Goal: Task Accomplishment & Management: Use online tool/utility

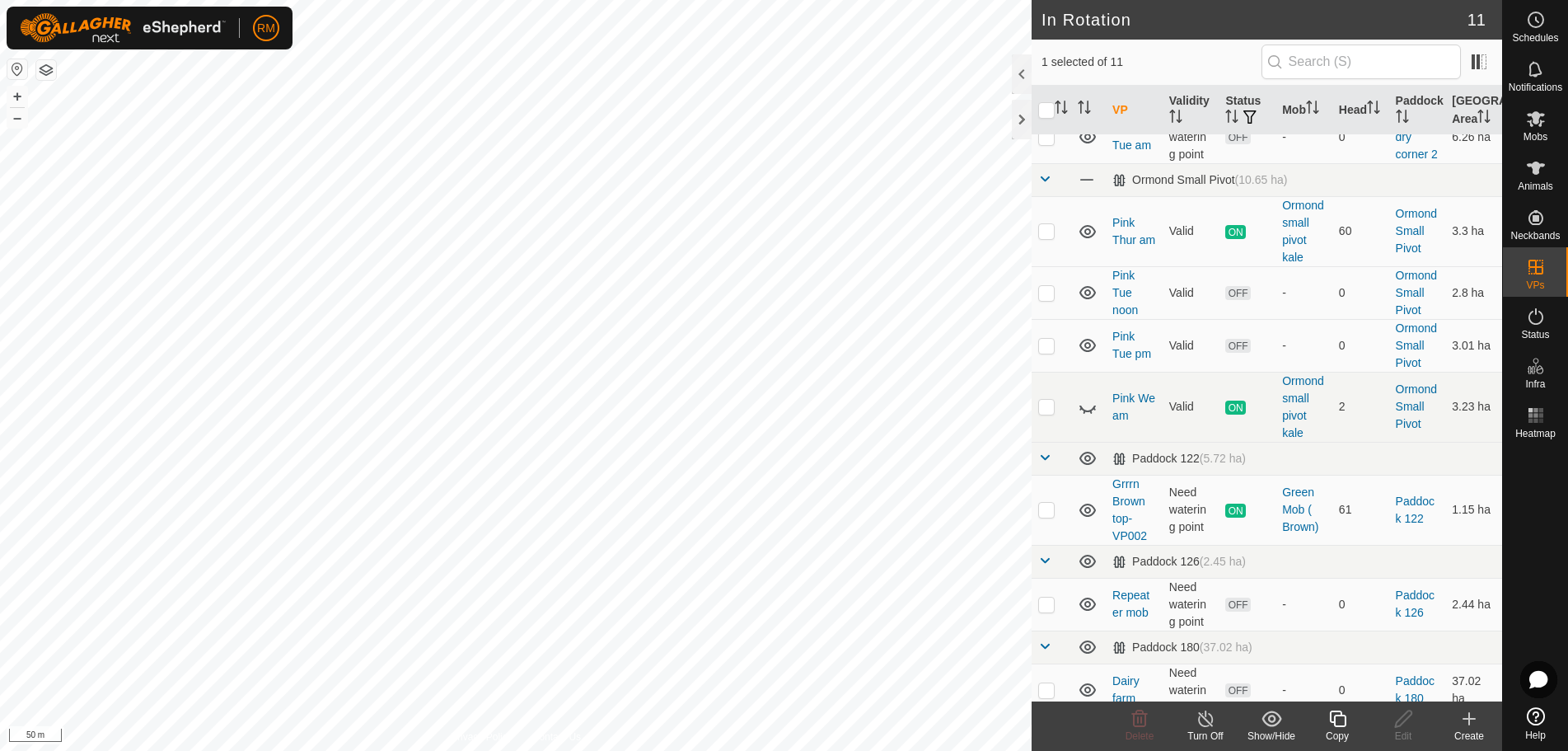
scroll to position [272, 0]
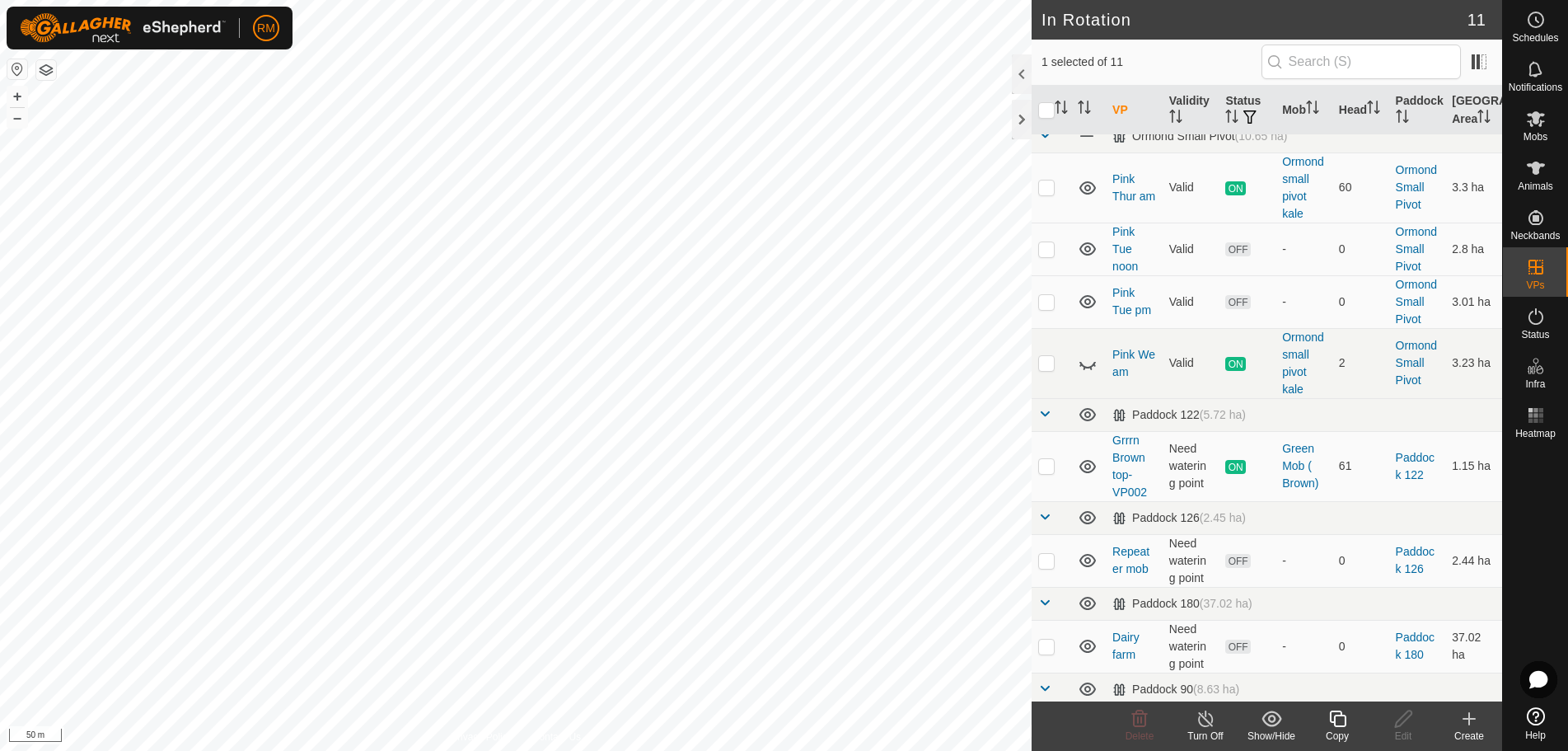
click at [1340, 721] on icon at bounding box center [1338, 718] width 21 height 20
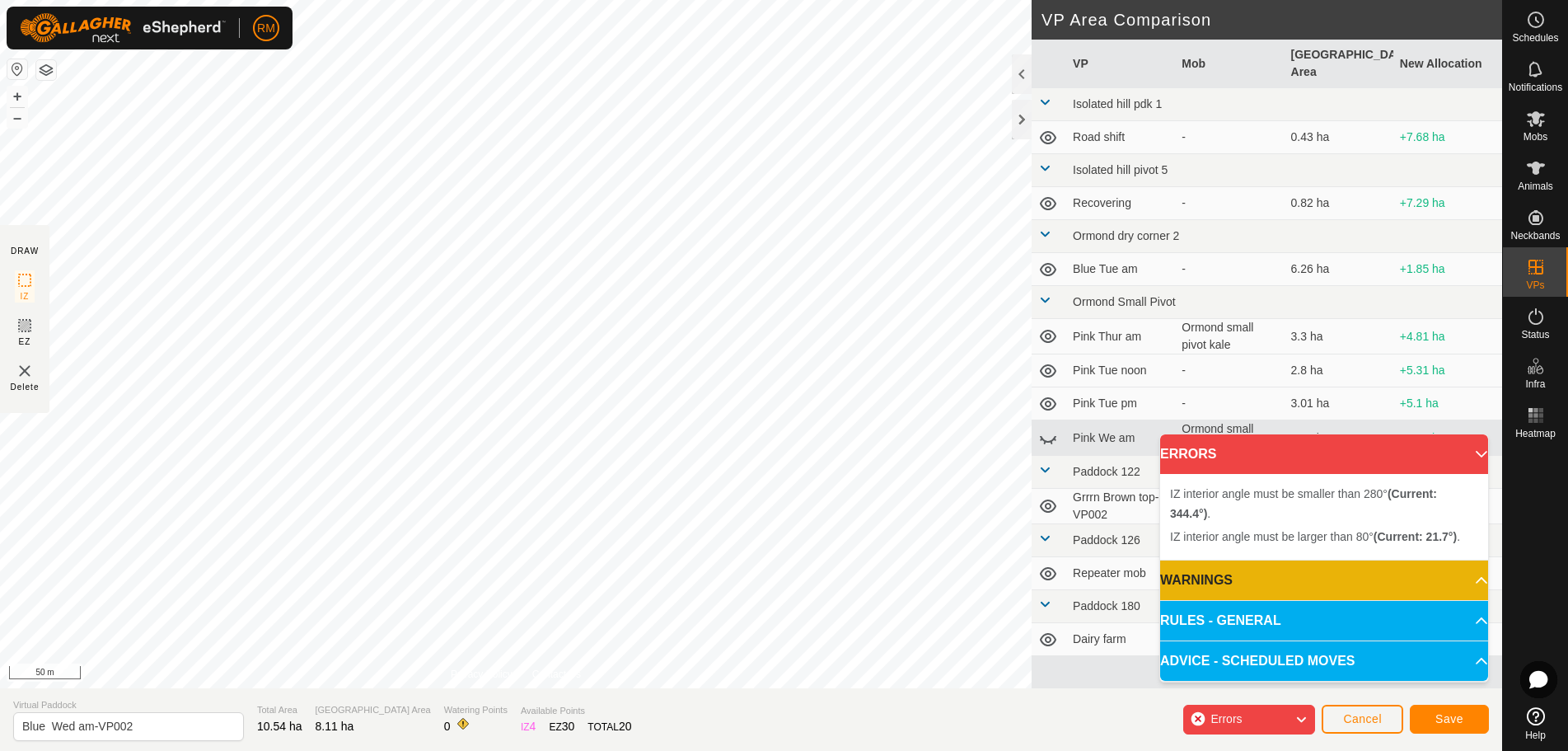
click at [739, 334] on div "IZ interior angle must be smaller than 280° (Current: 344.4°) . + – ⇧ i 50 m" at bounding box center [516, 344] width 1032 height 688
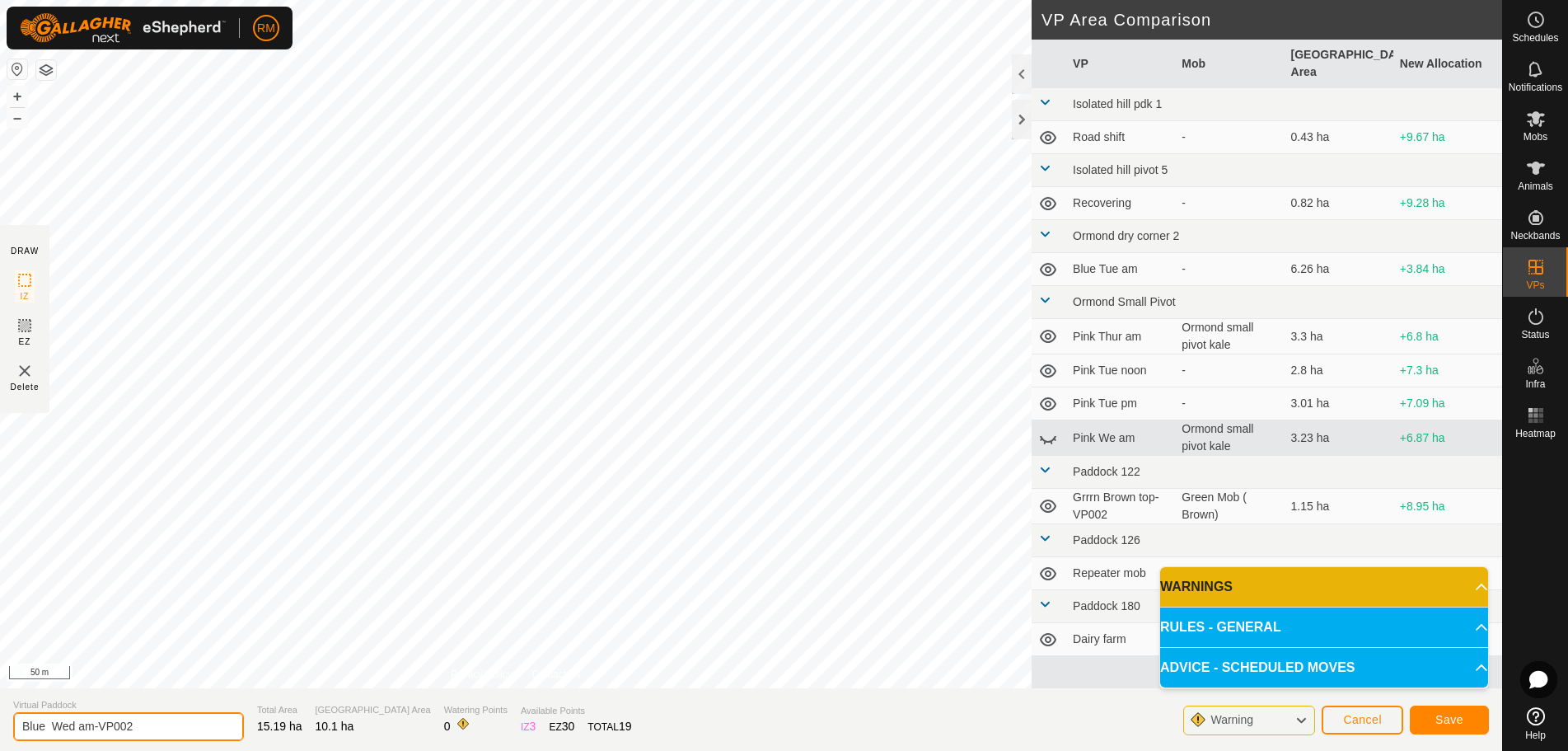
click at [75, 724] on input "Blue Wed am-VP002" at bounding box center [129, 726] width 230 height 29
click at [133, 721] on input "Blue Wed am-VP002" at bounding box center [129, 726] width 230 height 29
type input "Blue Fri Kale pdk"
click at [1448, 716] on span "Save" at bounding box center [1449, 720] width 28 height 13
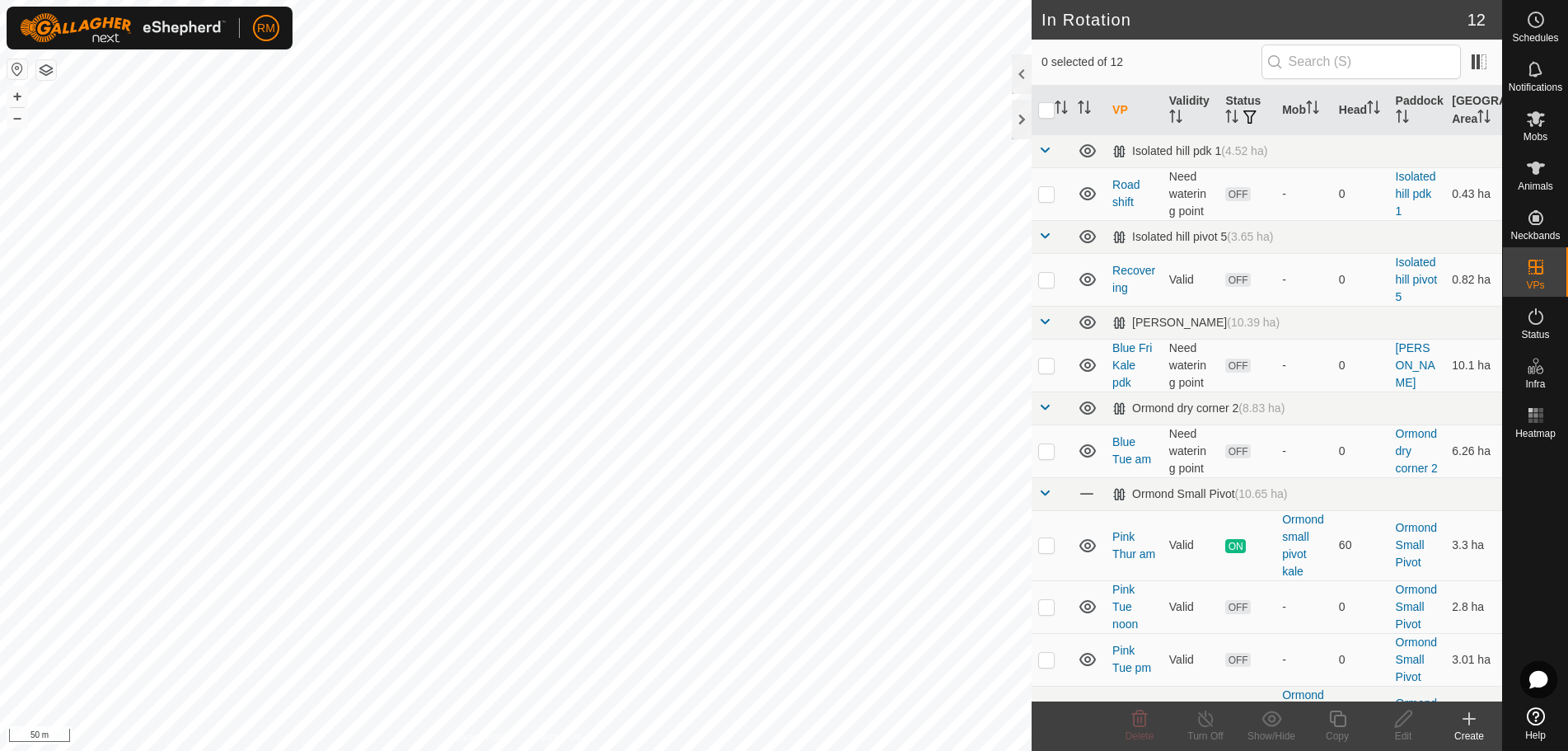
checkbox input "true"
checkbox input "false"
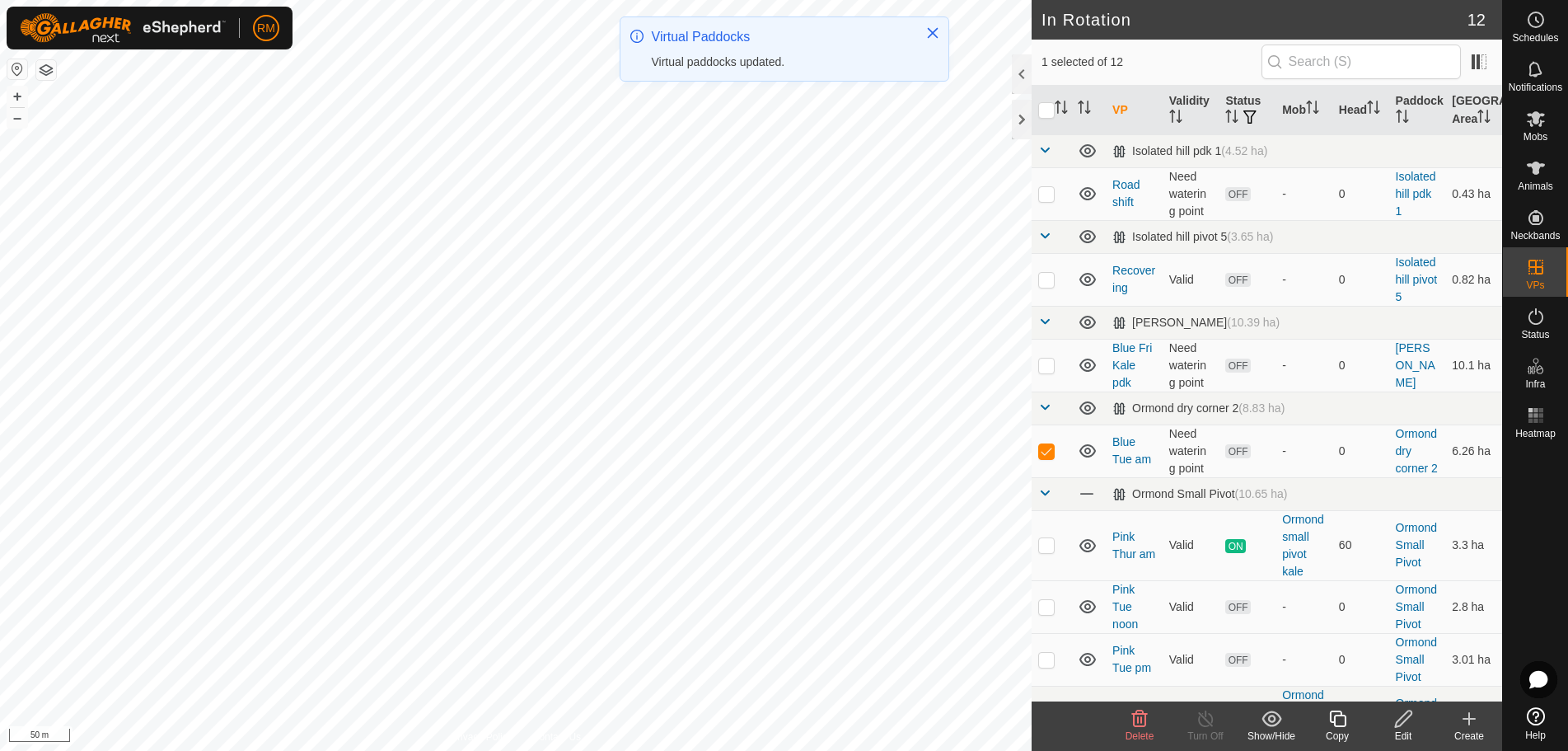
click at [1141, 719] on icon at bounding box center [1140, 718] width 15 height 16
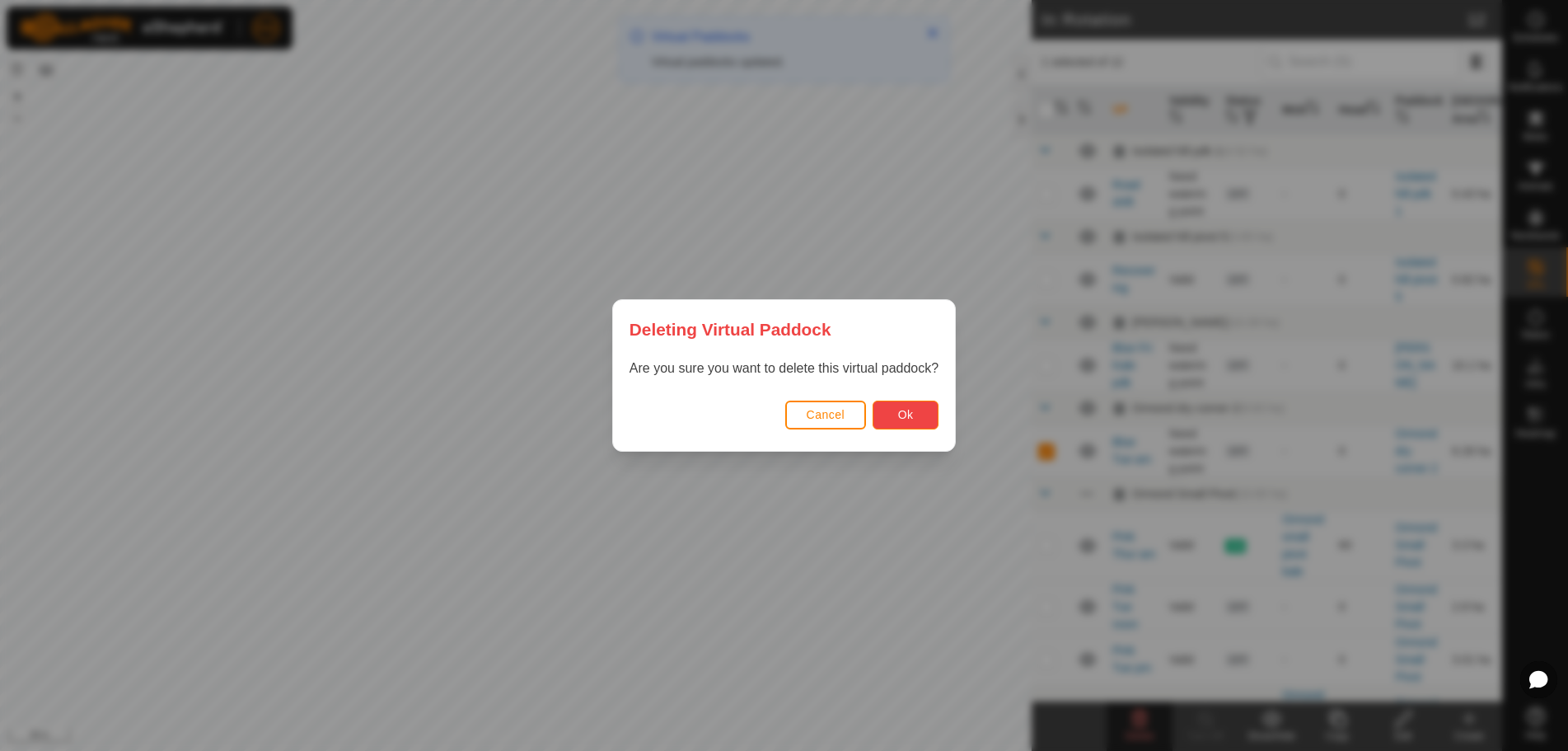
click at [924, 415] on button "Ok" at bounding box center [905, 415] width 66 height 29
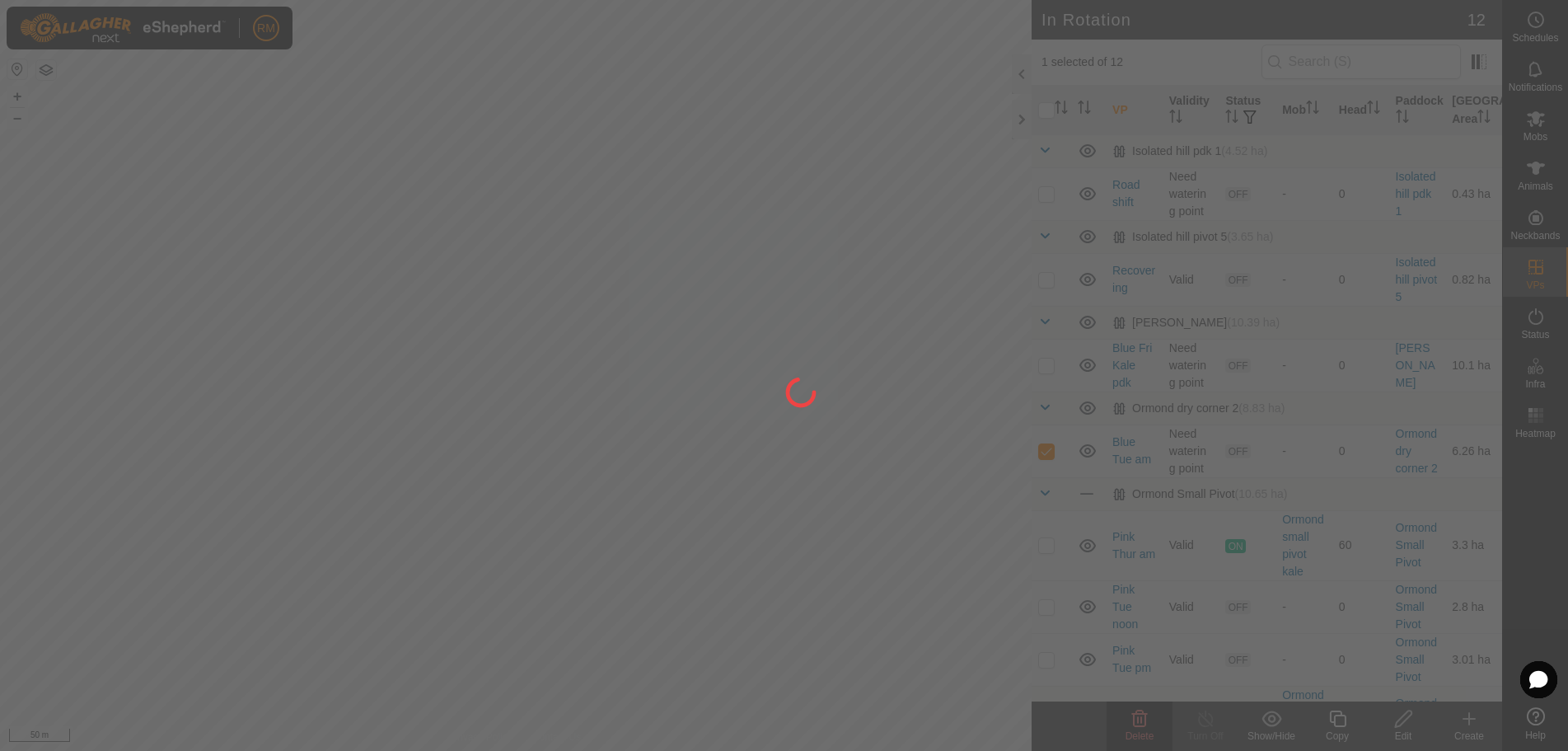
checkbox input "false"
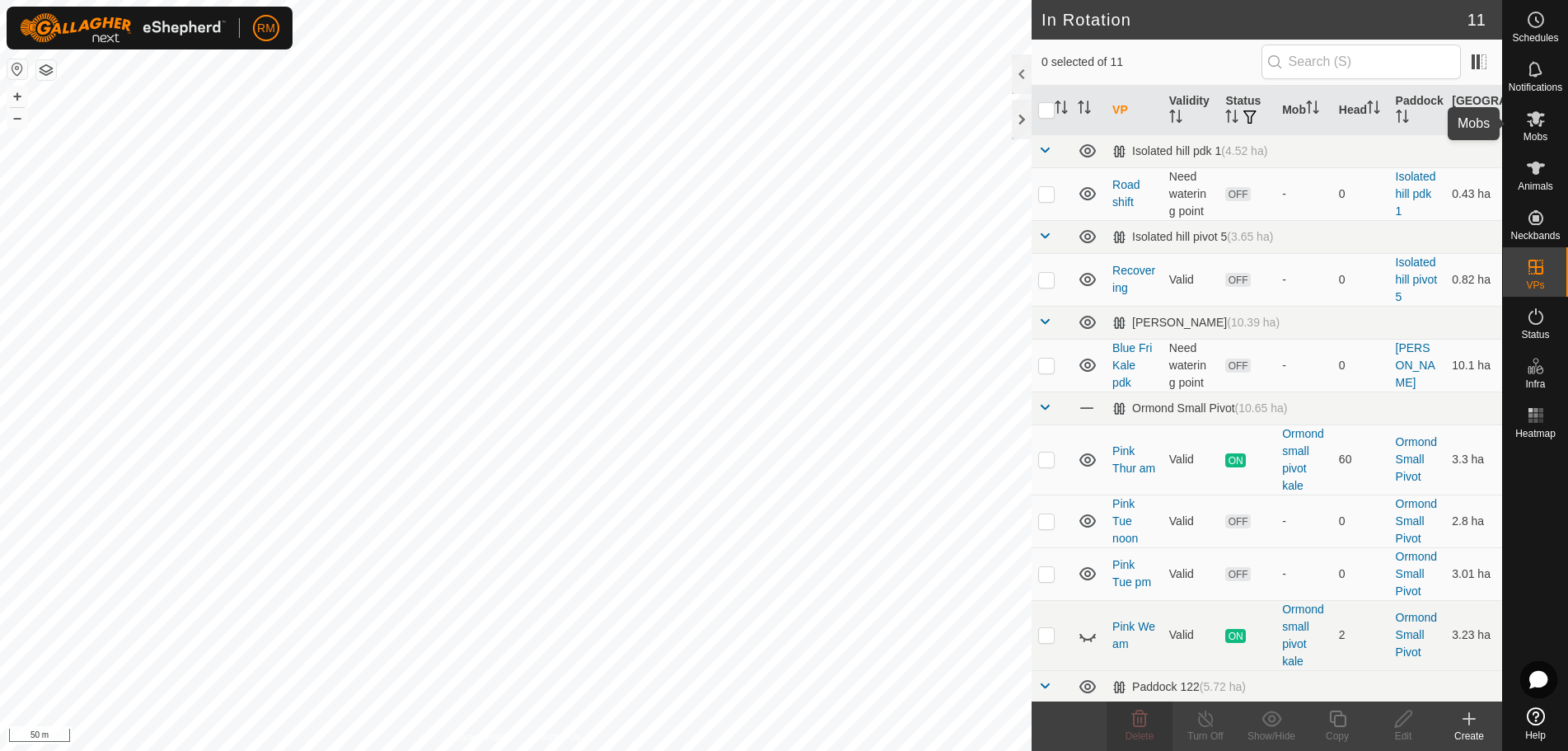
click at [1540, 115] on icon at bounding box center [1536, 119] width 18 height 15
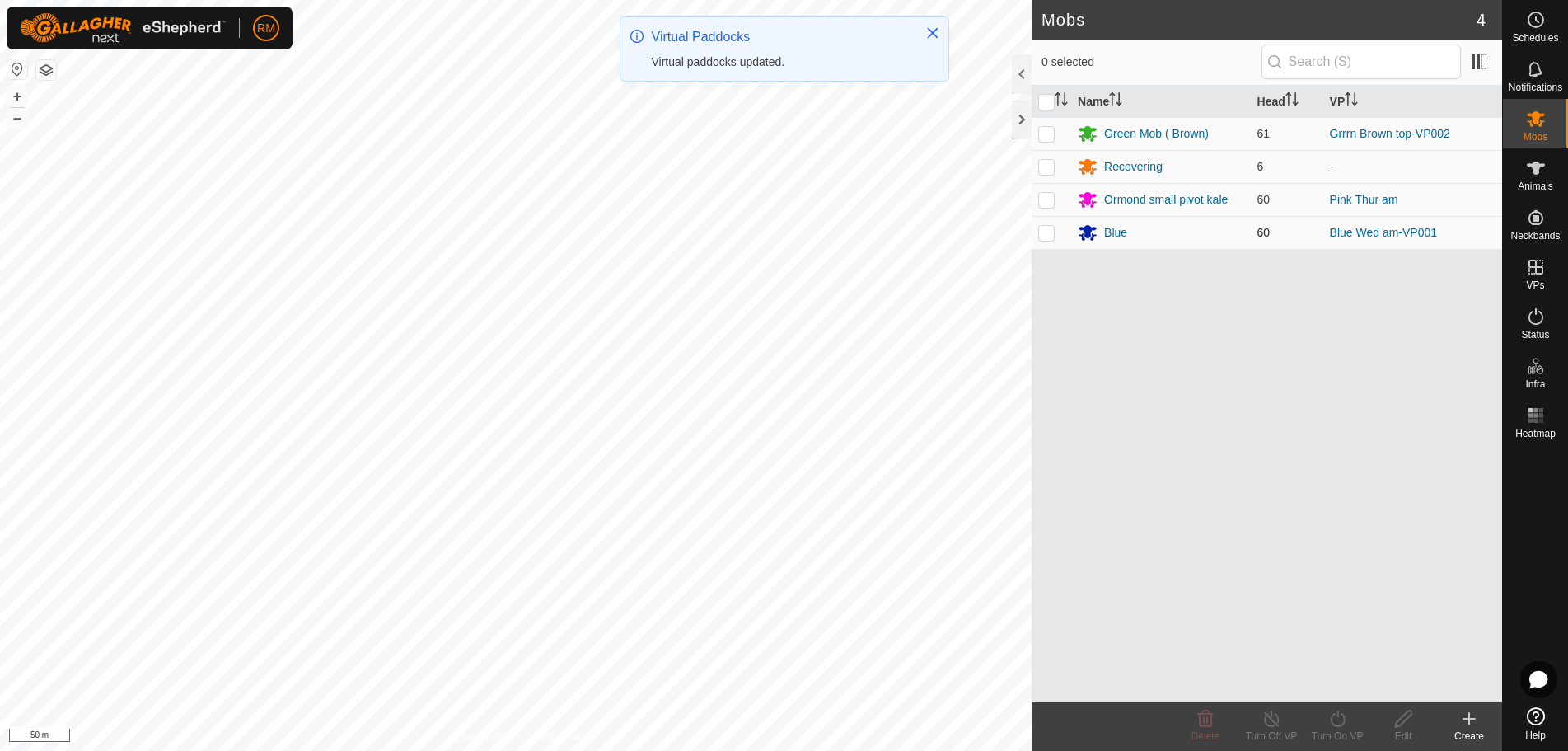
click at [1047, 232] on p-checkbox at bounding box center [1046, 232] width 16 height 13
checkbox input "true"
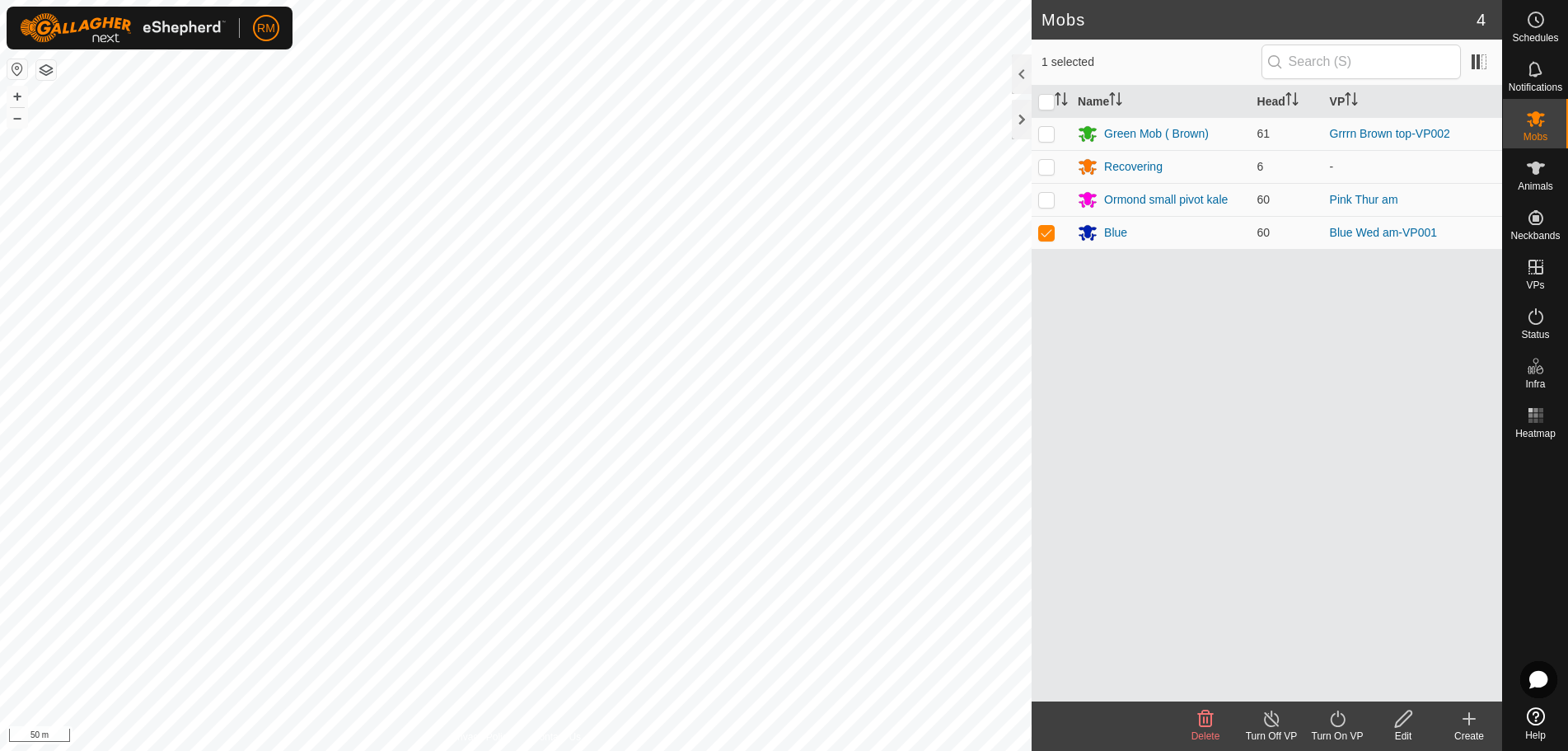
click at [1339, 721] on icon at bounding box center [1338, 718] width 21 height 20
click at [1335, 685] on link "Now" at bounding box center [1386, 682] width 163 height 33
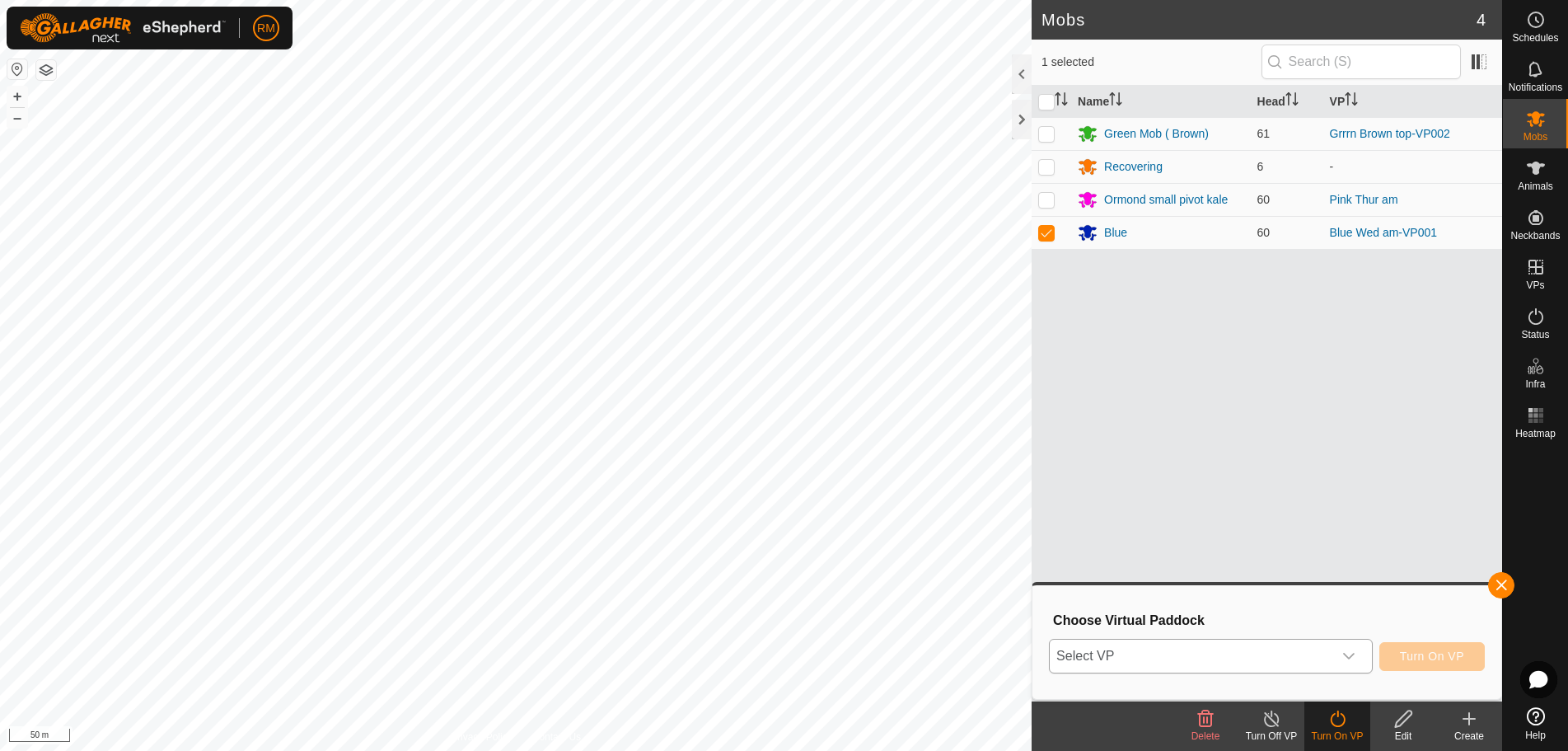
click at [1350, 652] on icon "dropdown trigger" at bounding box center [1349, 656] width 13 height 13
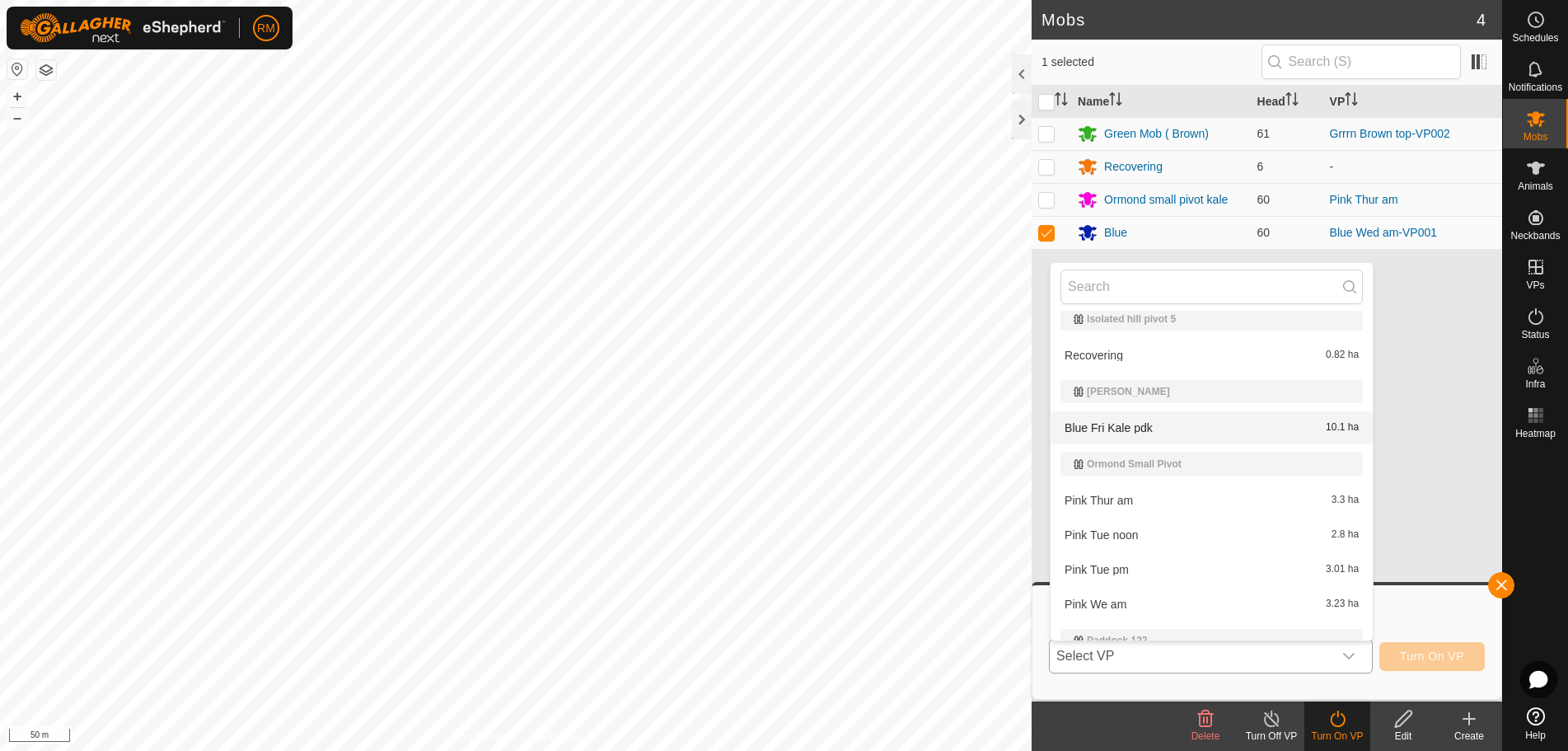
scroll to position [83, 0]
click at [1132, 424] on li "Blue Fri Kale pdk 10.1 ha" at bounding box center [1212, 426] width 322 height 33
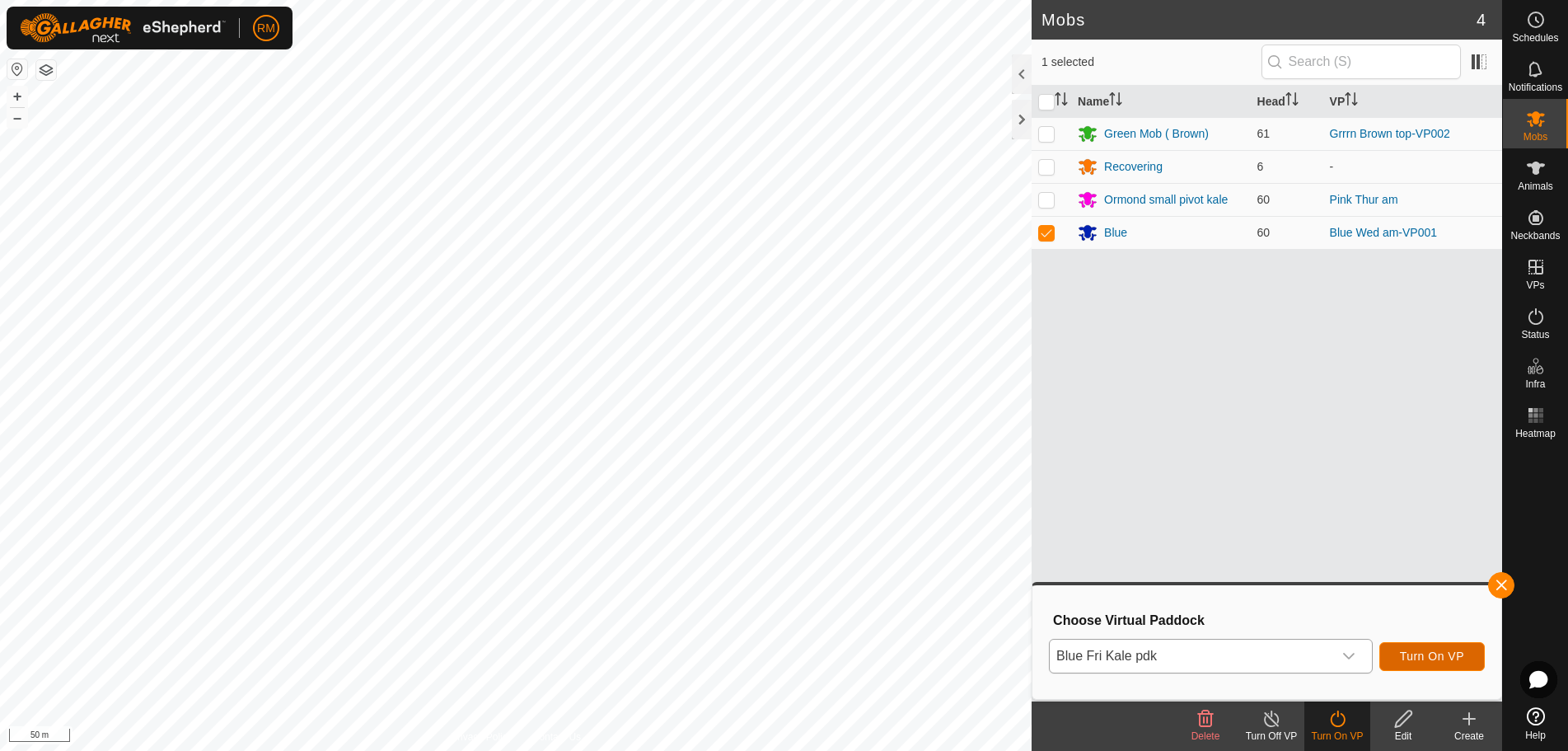
click at [1424, 655] on span "Turn On VP" at bounding box center [1433, 656] width 65 height 13
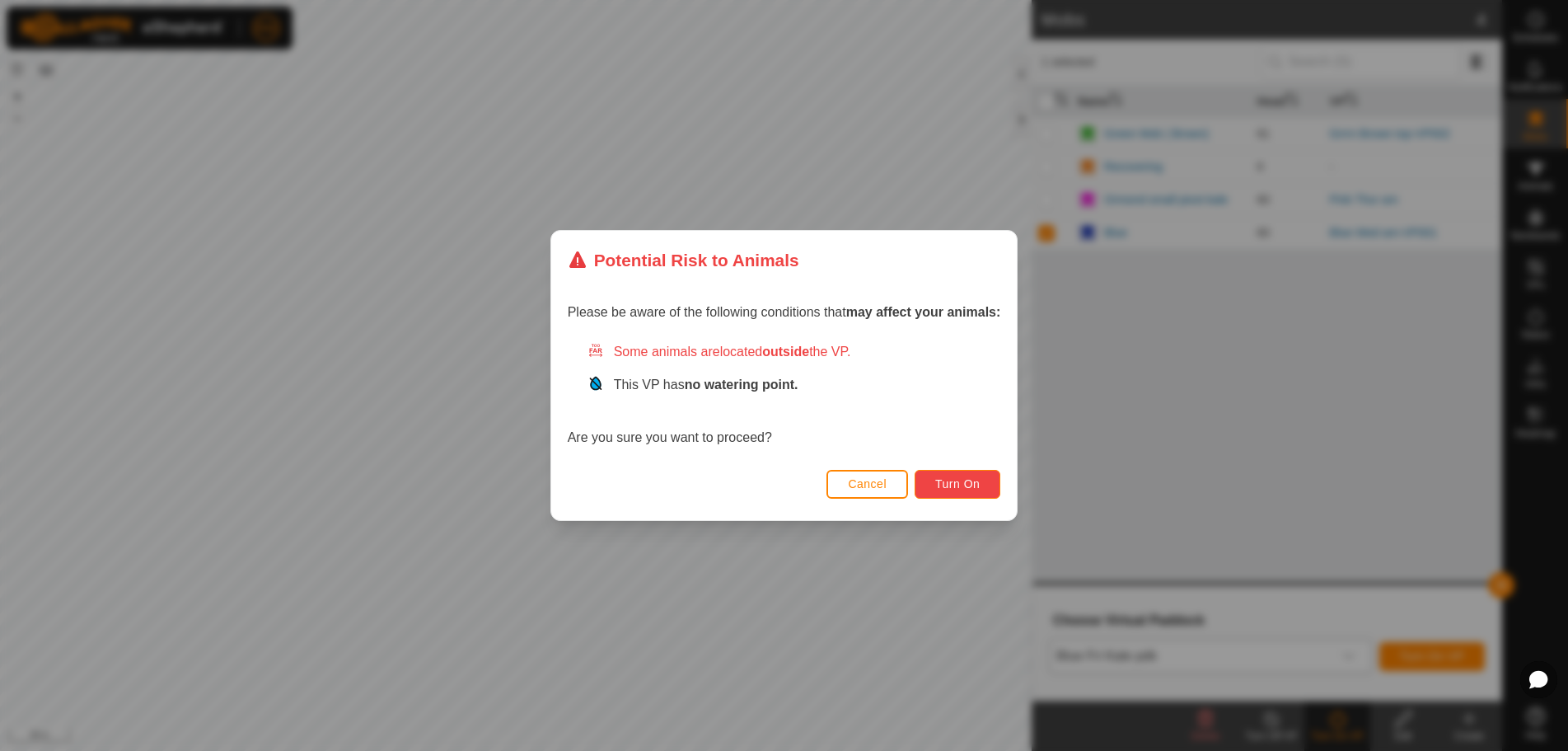
click at [943, 482] on span "Turn On" at bounding box center [957, 484] width 45 height 13
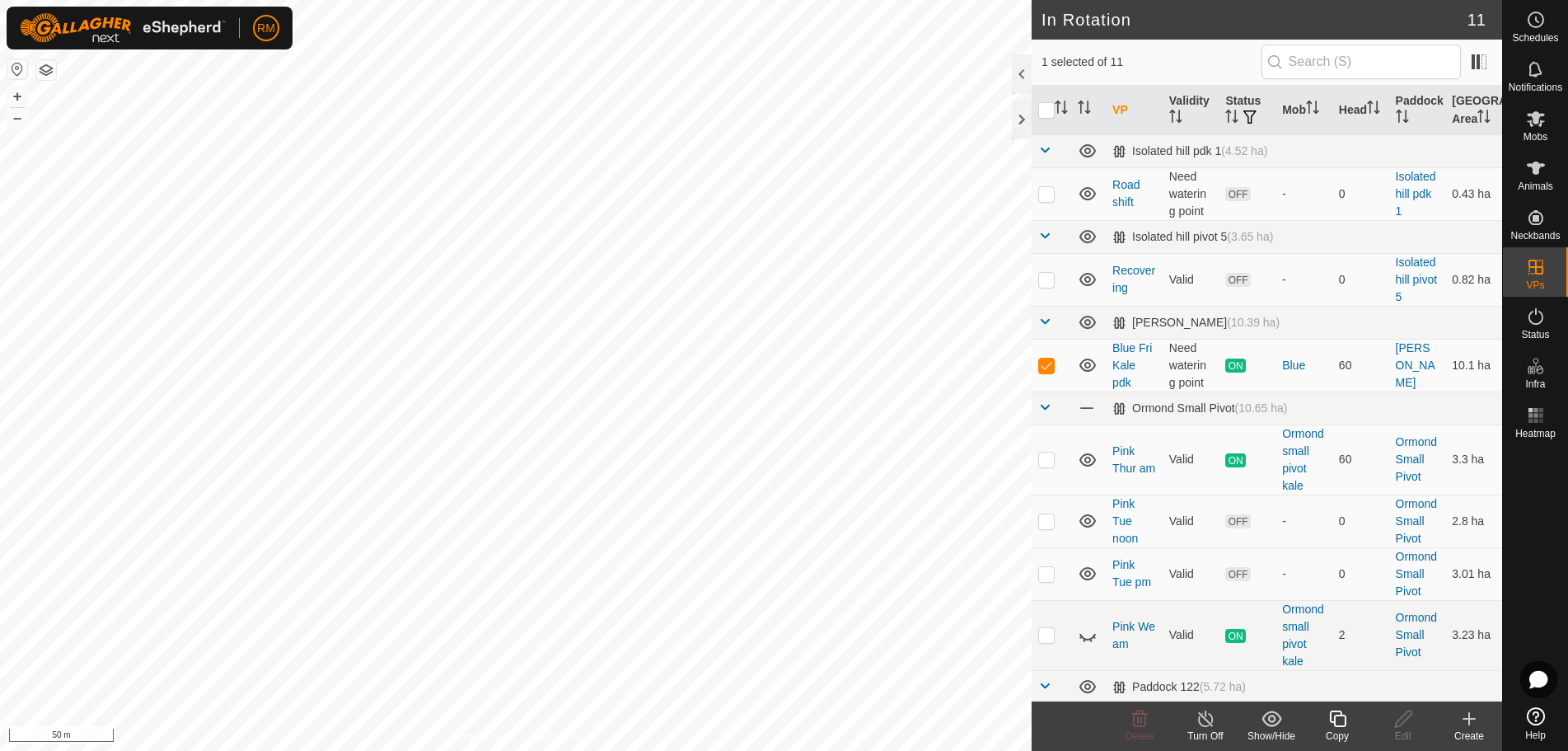
click at [1333, 718] on icon at bounding box center [1338, 718] width 21 height 20
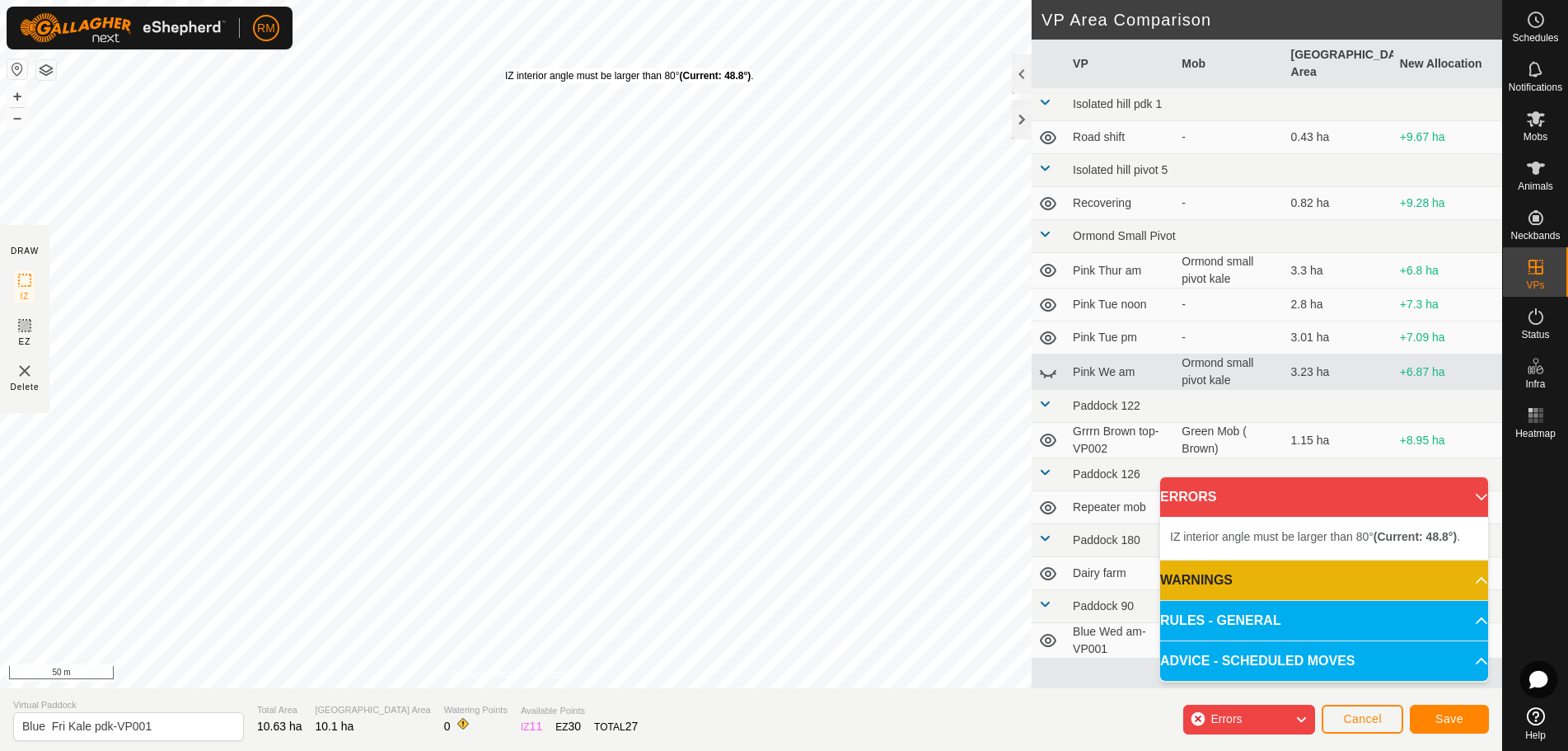
click at [506, 69] on div "IZ interior angle must be larger than 80° (Current: 48.8°) ." at bounding box center [629, 76] width 248 height 15
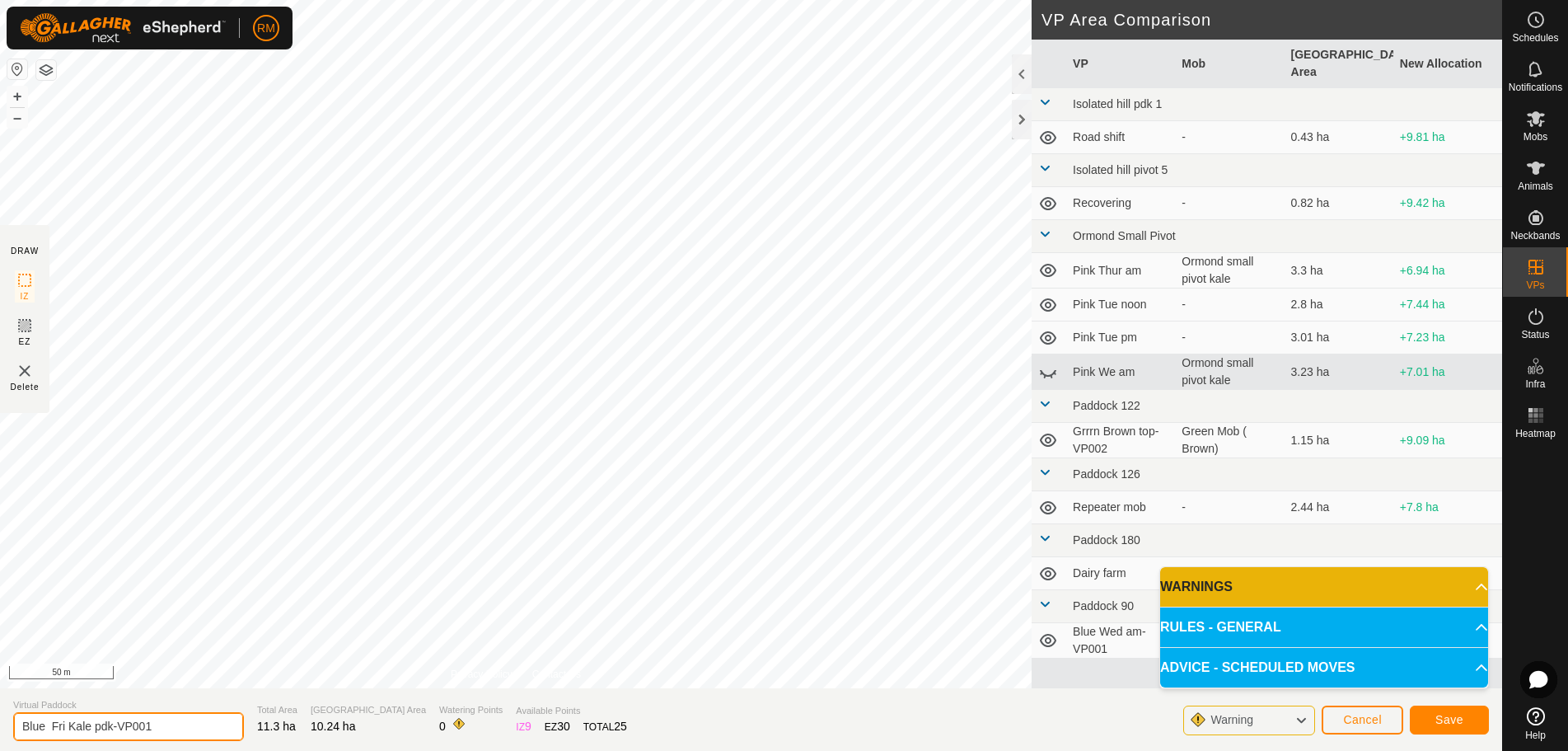
click at [156, 728] on input "Blue Fri Kale pdk-VP001" at bounding box center [129, 726] width 230 height 29
type input "Blue Sat grass"
click at [1449, 721] on span "Save" at bounding box center [1449, 720] width 28 height 13
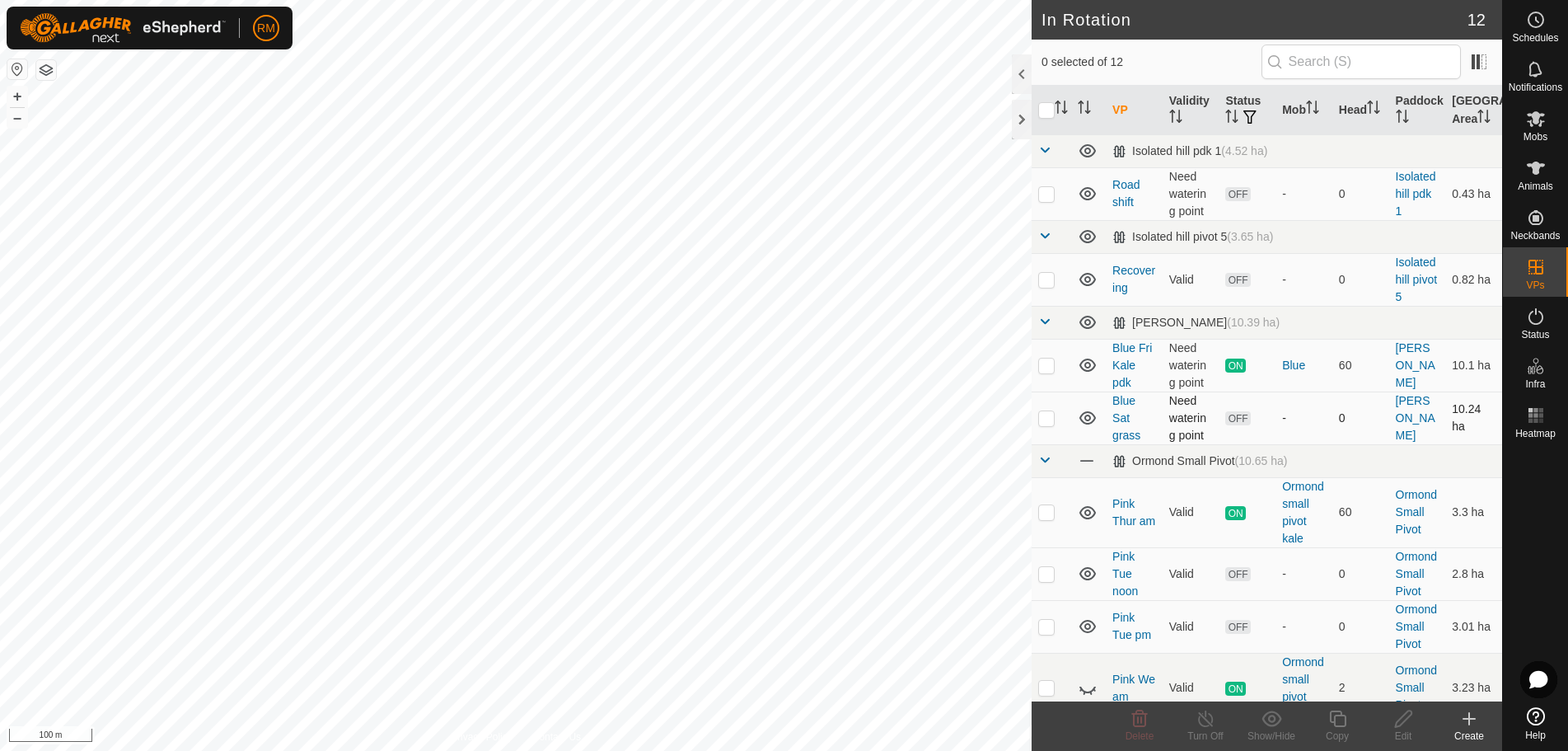
checkbox input "true"
click at [1335, 715] on icon at bounding box center [1337, 718] width 16 height 16
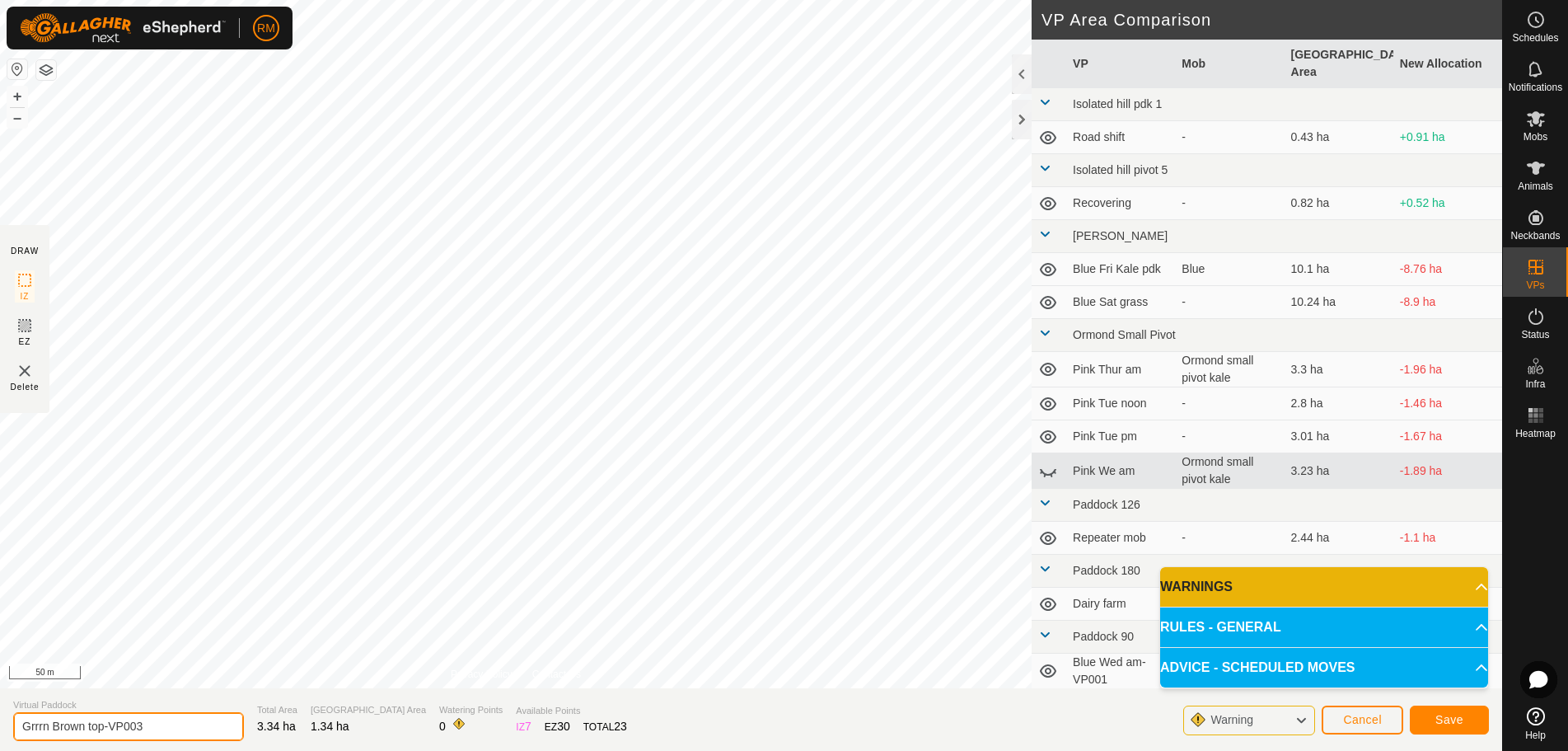
click at [155, 726] on input "Grrrn Brown top-VP003" at bounding box center [129, 726] width 230 height 29
type input "G"
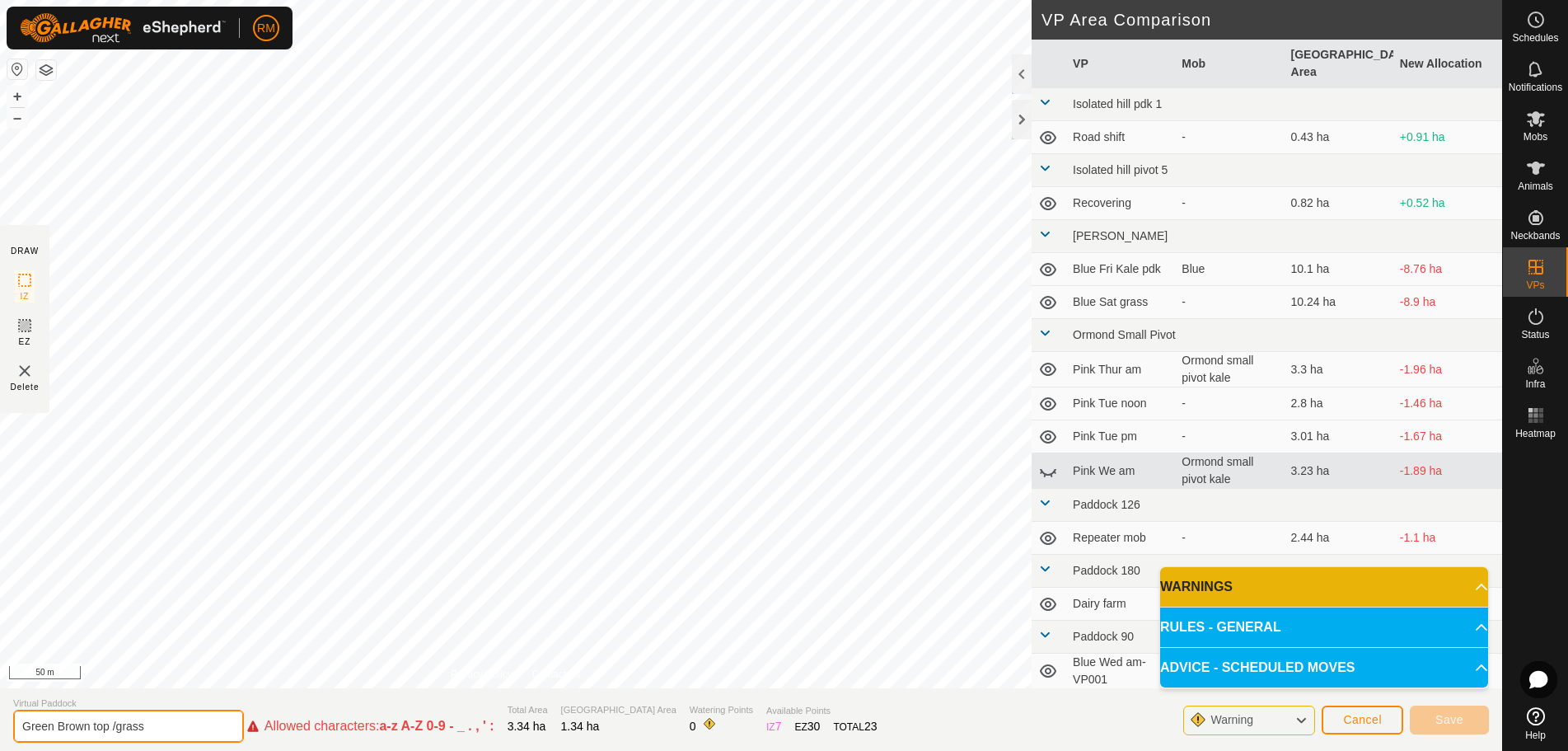
click at [150, 724] on input "Green Brown top /grass" at bounding box center [129, 725] width 230 height 33
click at [115, 723] on input "Green Brown top /grass" at bounding box center [129, 725] width 230 height 33
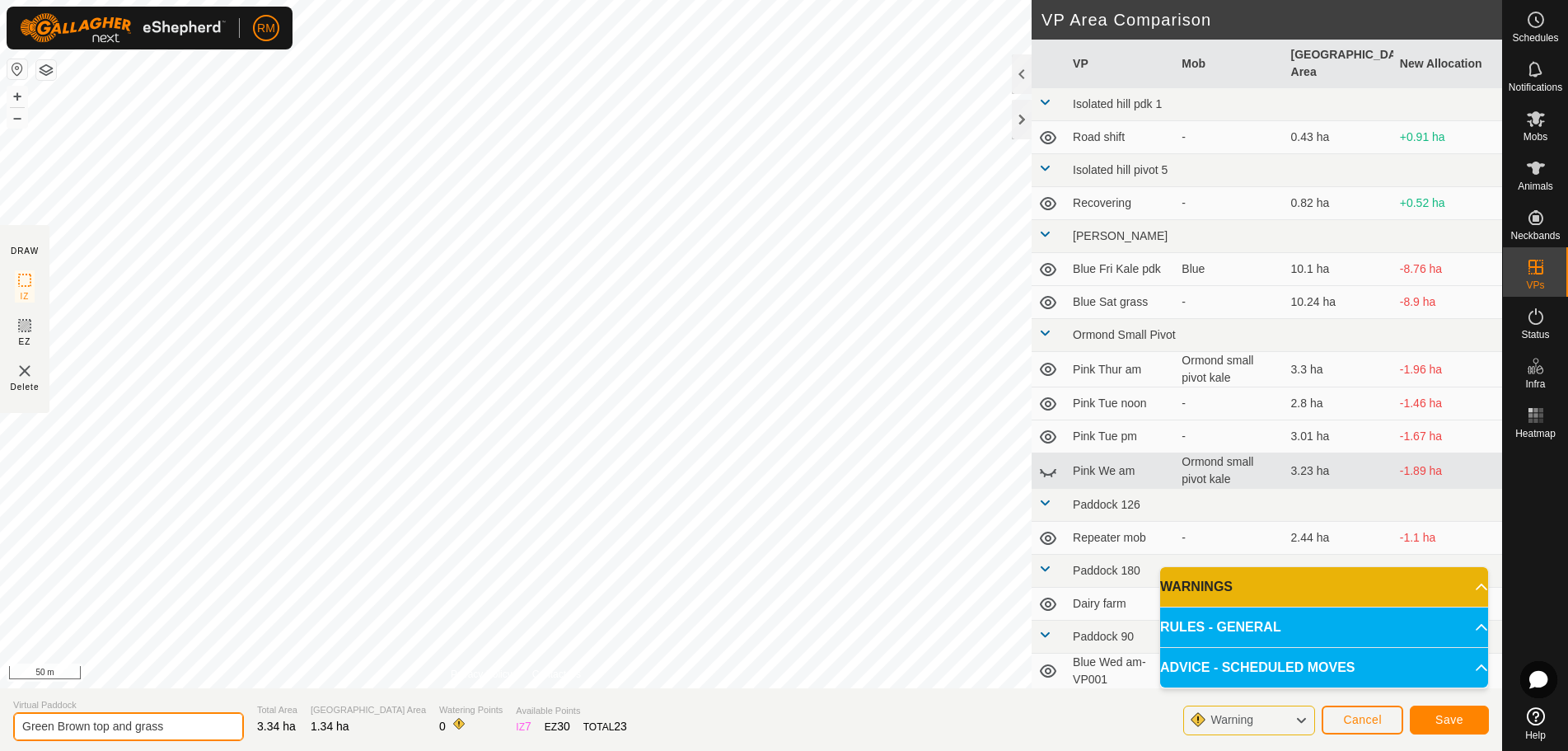
type input "Green Brown top and grass"
click at [1454, 721] on span "Save" at bounding box center [1449, 720] width 28 height 13
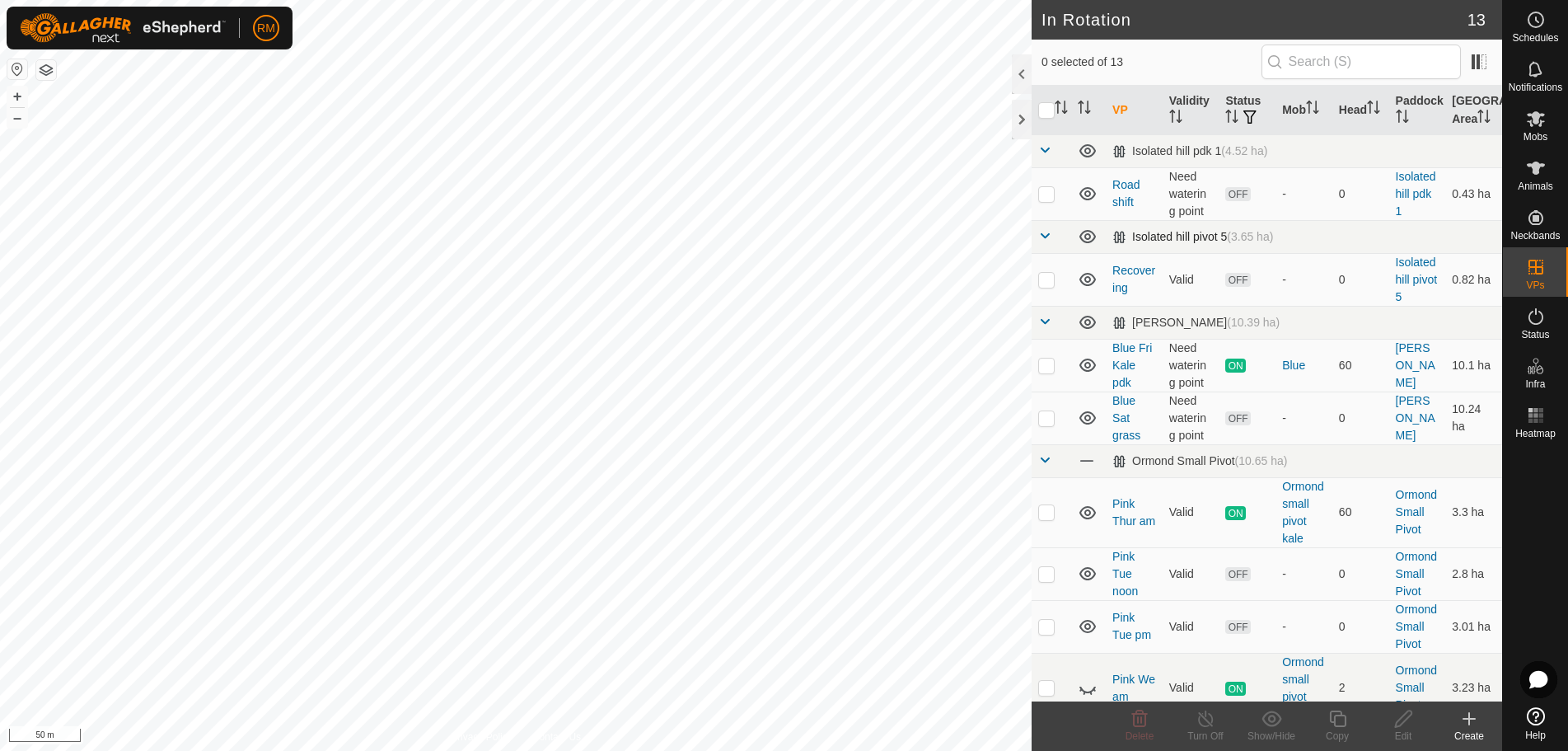
checkbox input "true"
click at [1339, 714] on icon at bounding box center [1338, 718] width 21 height 20
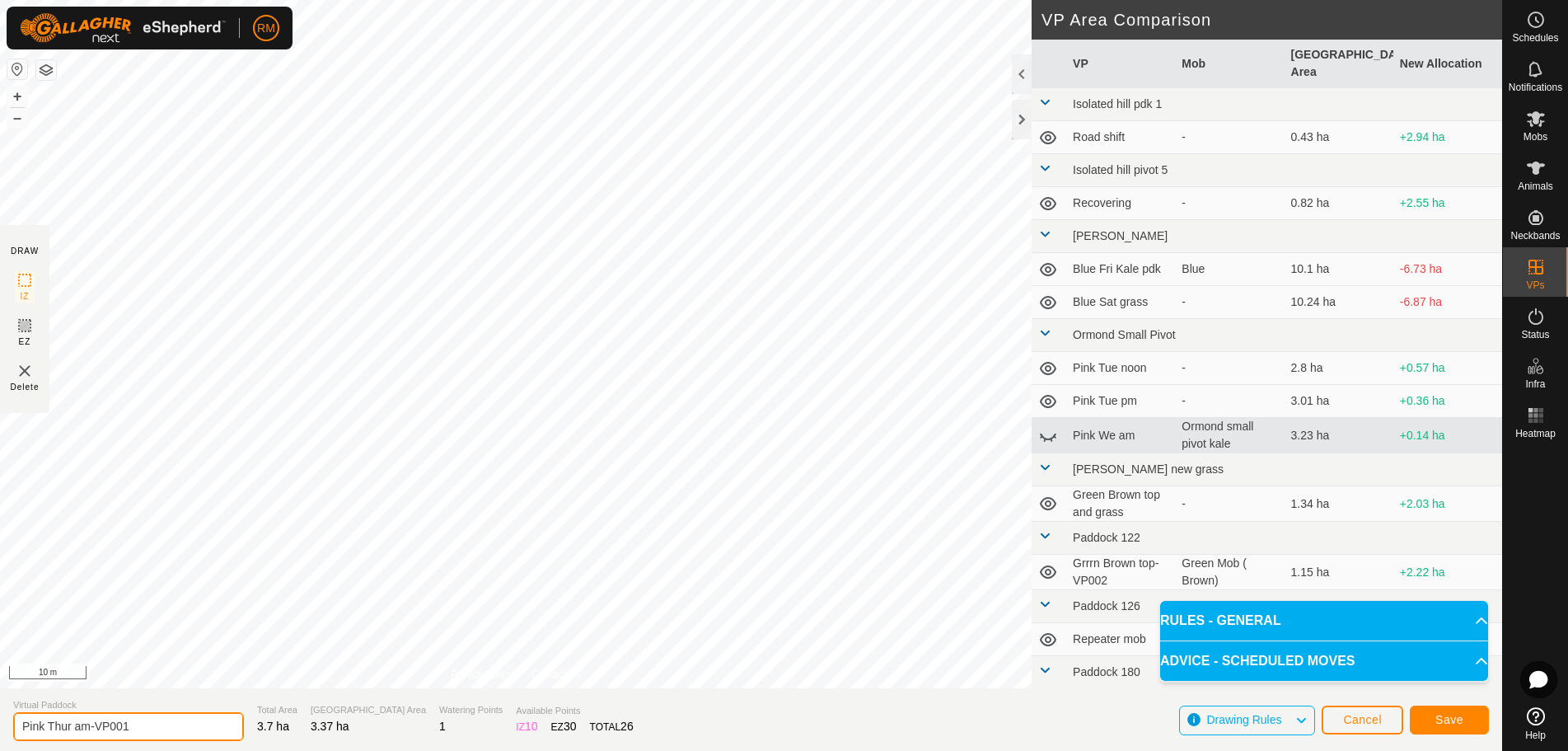
click at [68, 724] on input "Pink Thur am-VP001" at bounding box center [129, 726] width 230 height 29
click at [70, 725] on input "Pink Thur am-VP001" at bounding box center [129, 726] width 230 height 29
type input "Pink fri am-VP001"
click at [1434, 721] on button "Save" at bounding box center [1449, 720] width 79 height 29
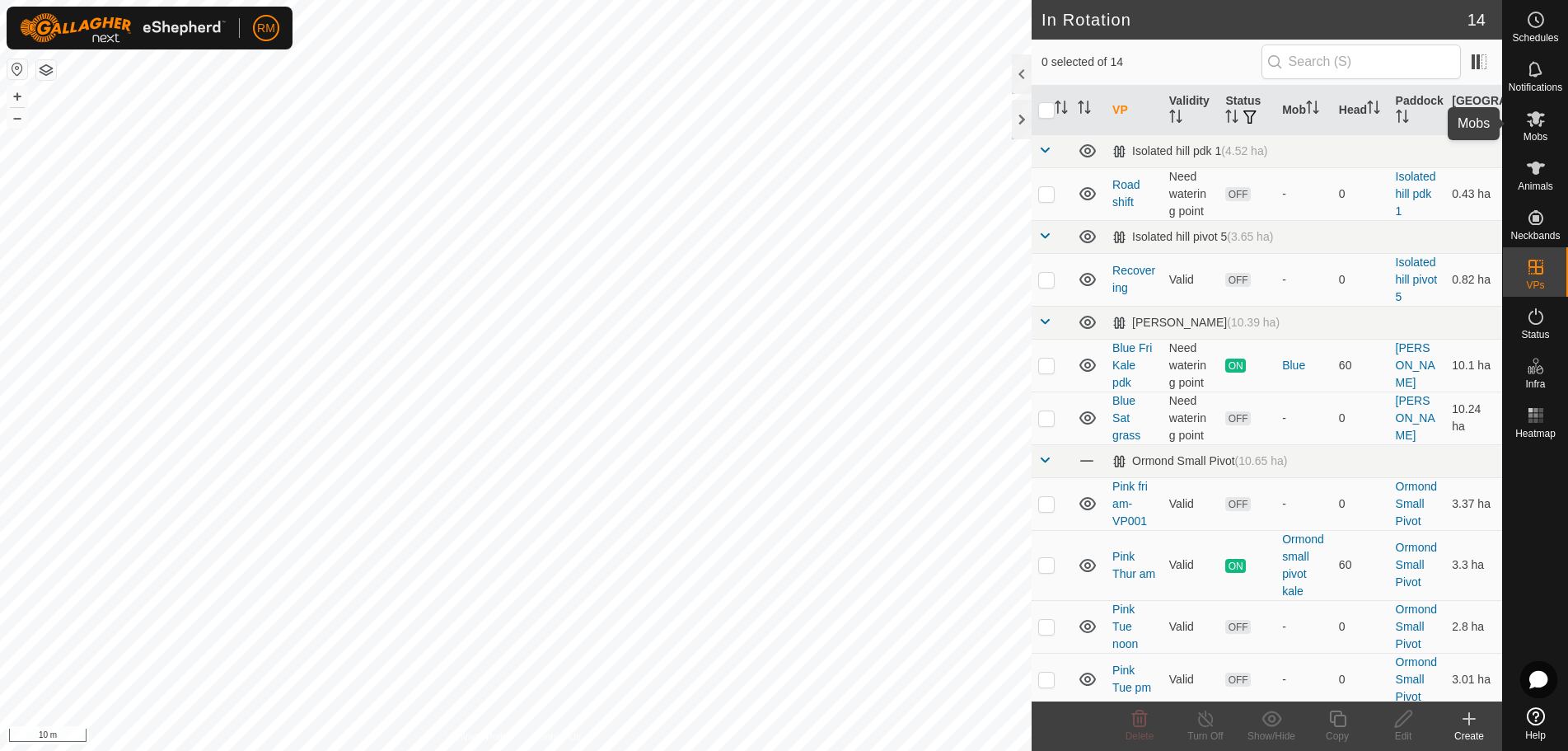
click at [1535, 125] on icon at bounding box center [1536, 118] width 20 height 20
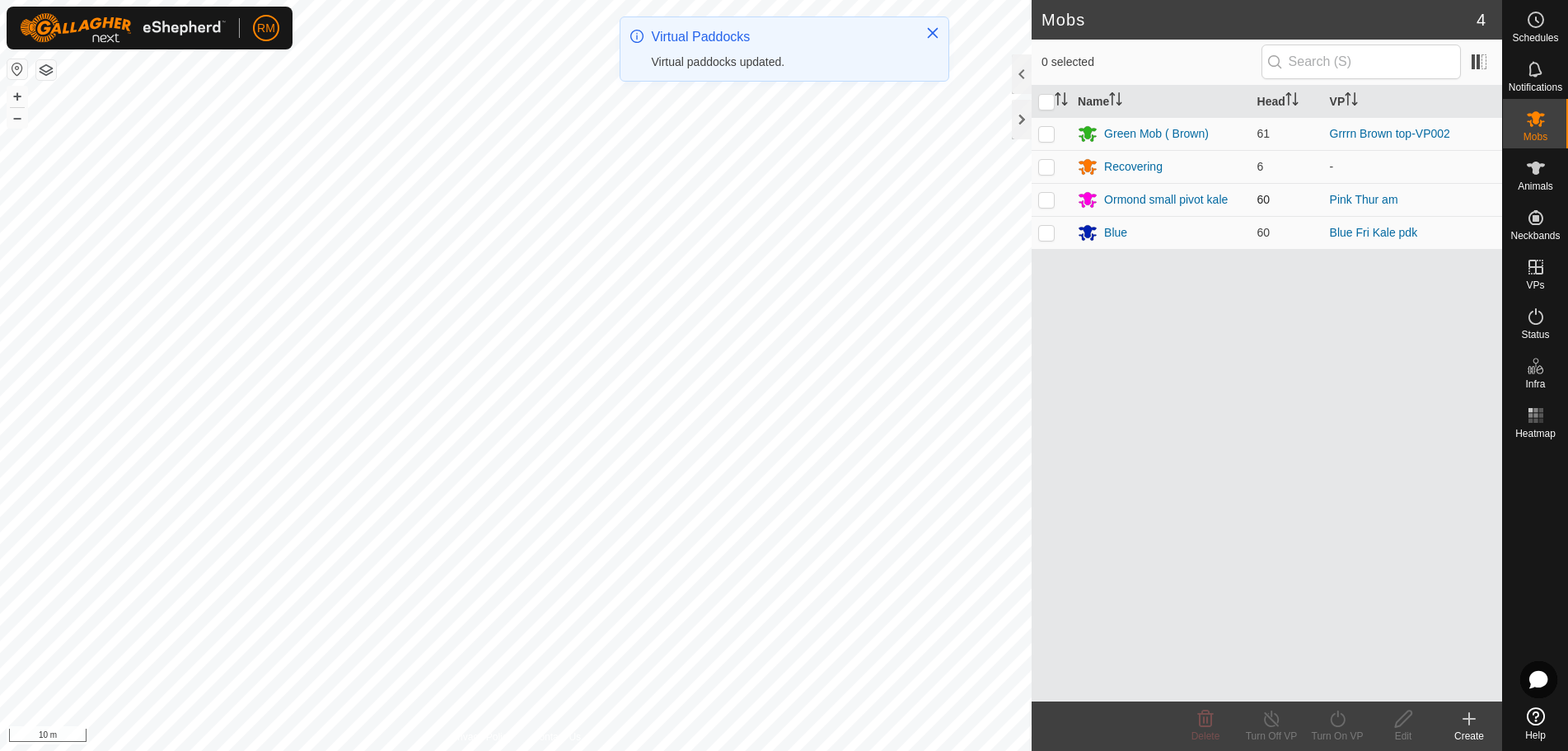
click at [1045, 201] on p-checkbox at bounding box center [1046, 200] width 16 height 13
checkbox input "true"
click at [1334, 722] on icon at bounding box center [1338, 718] width 21 height 20
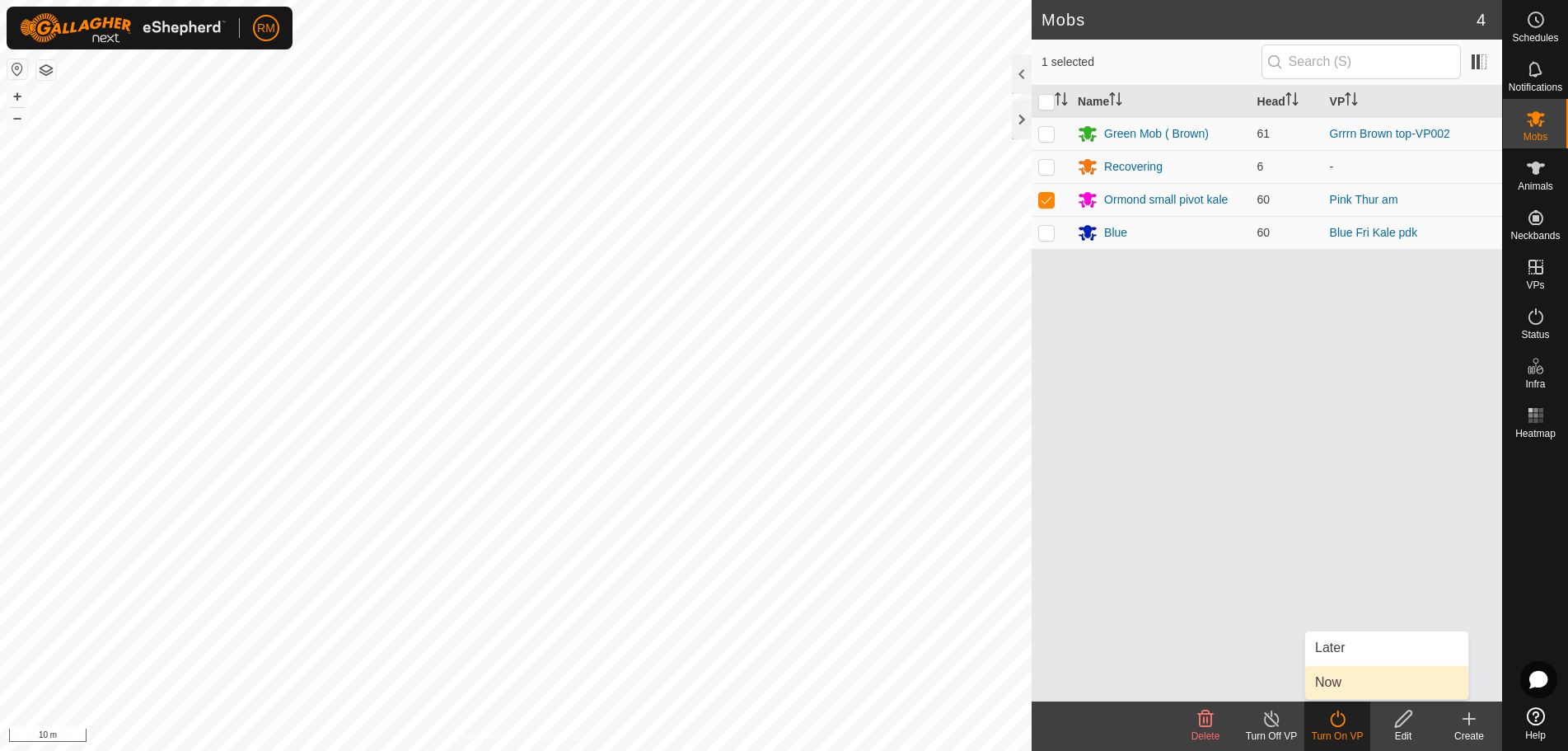
click at [1326, 682] on link "Now" at bounding box center [1386, 682] width 163 height 33
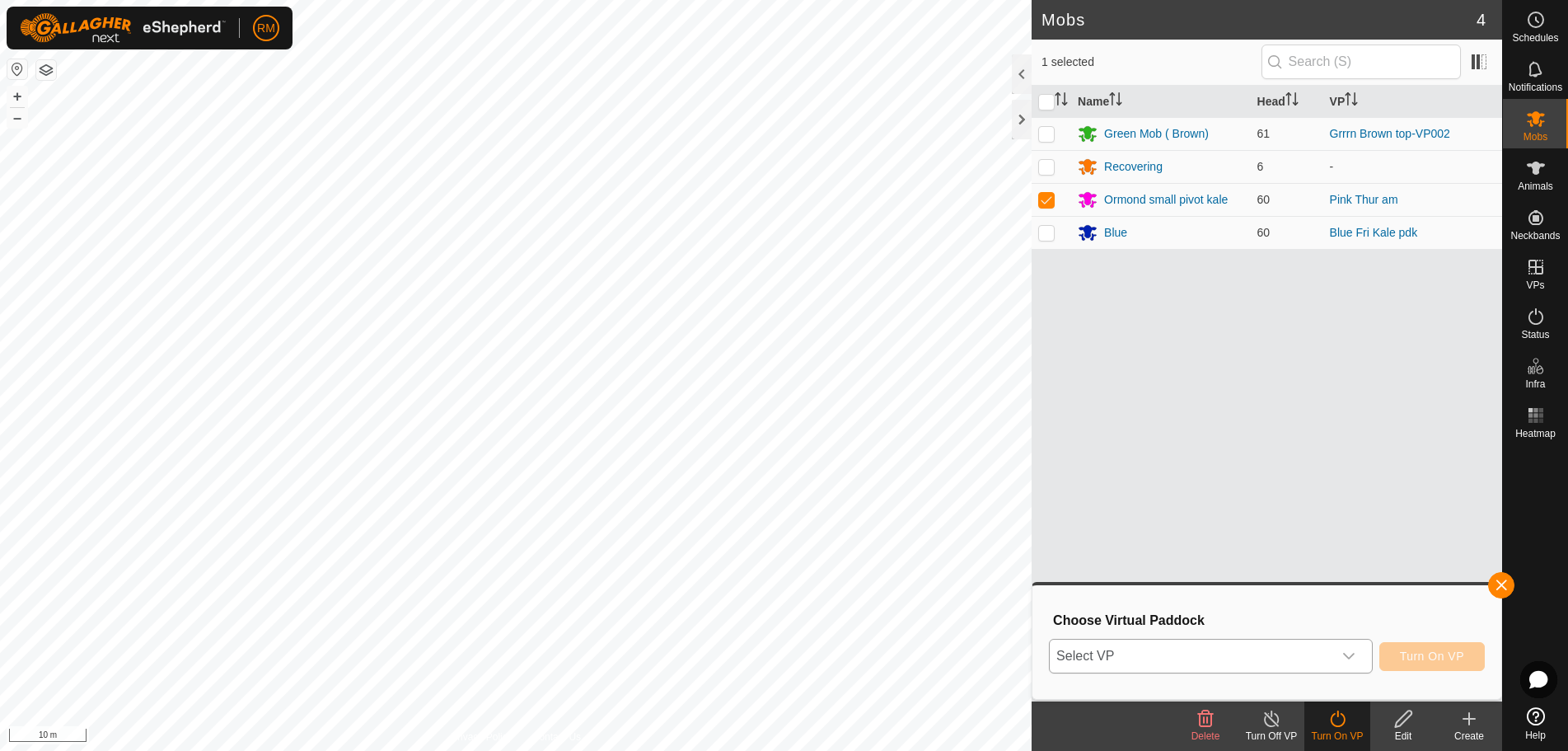
click at [1352, 656] on icon "dropdown trigger" at bounding box center [1349, 656] width 11 height 7
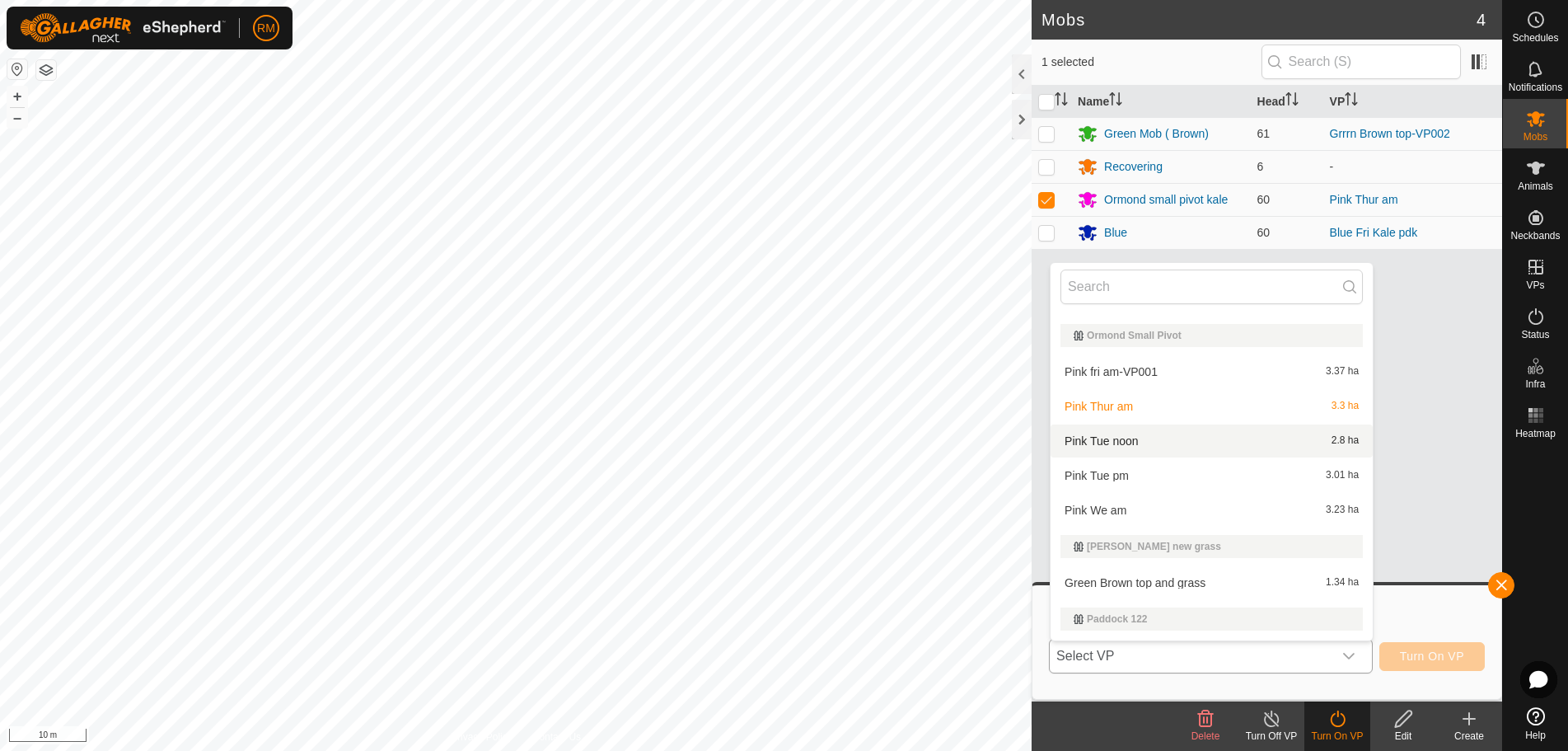
scroll to position [247, 0]
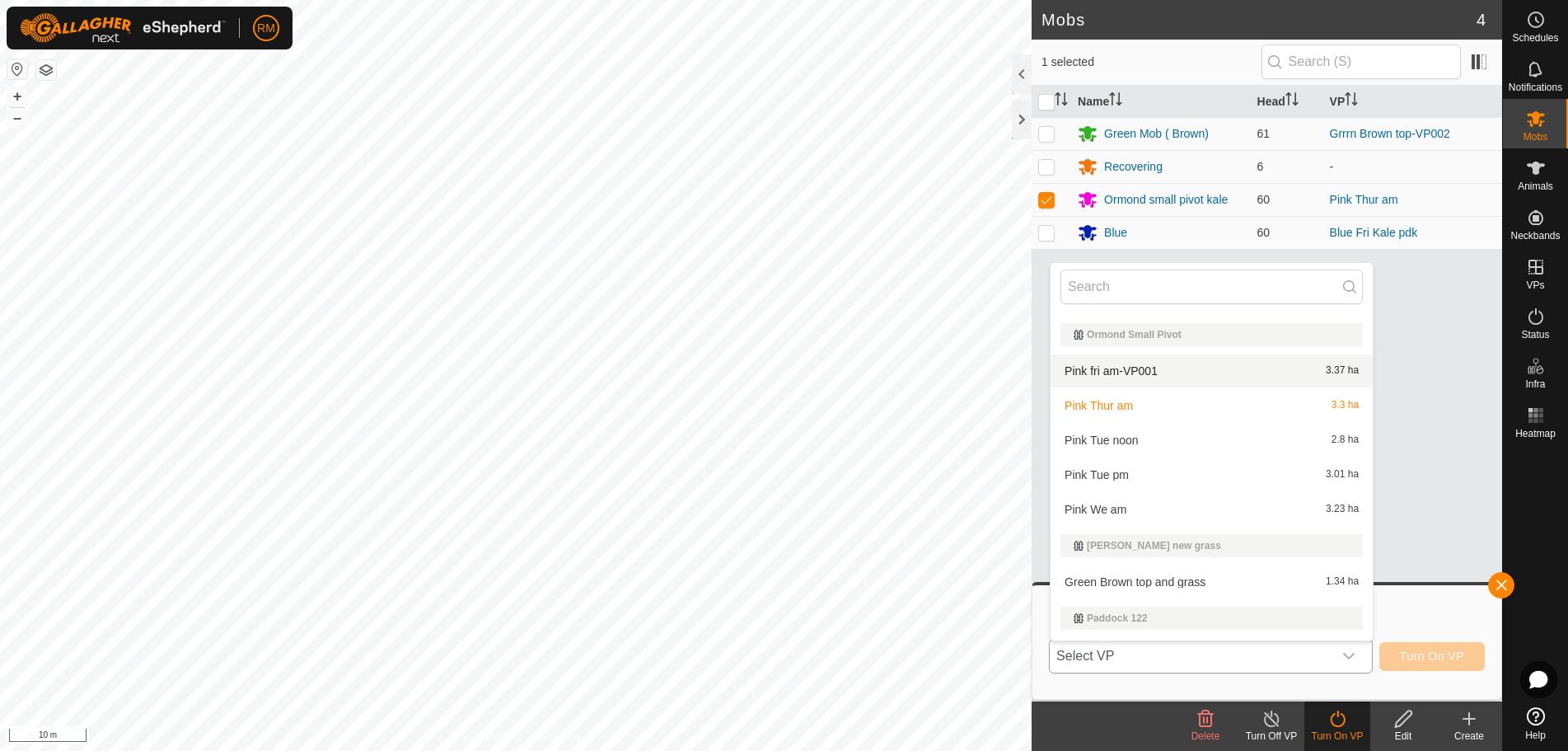
click at [1109, 369] on li "Pink fri am-VP001 3.37 ha" at bounding box center [1212, 370] width 322 height 33
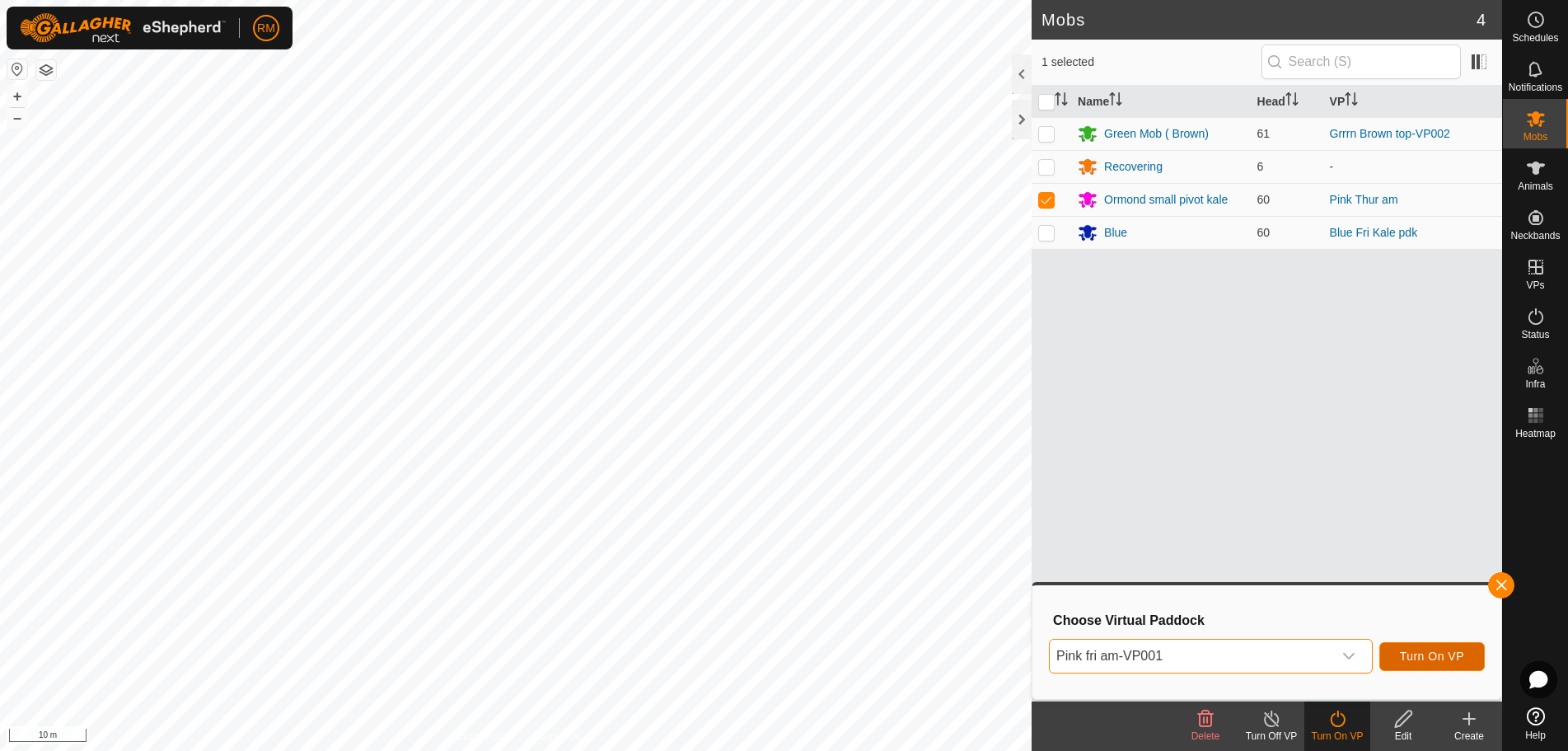
click at [1425, 649] on span "Turn On VP" at bounding box center [1433, 656] width 65 height 13
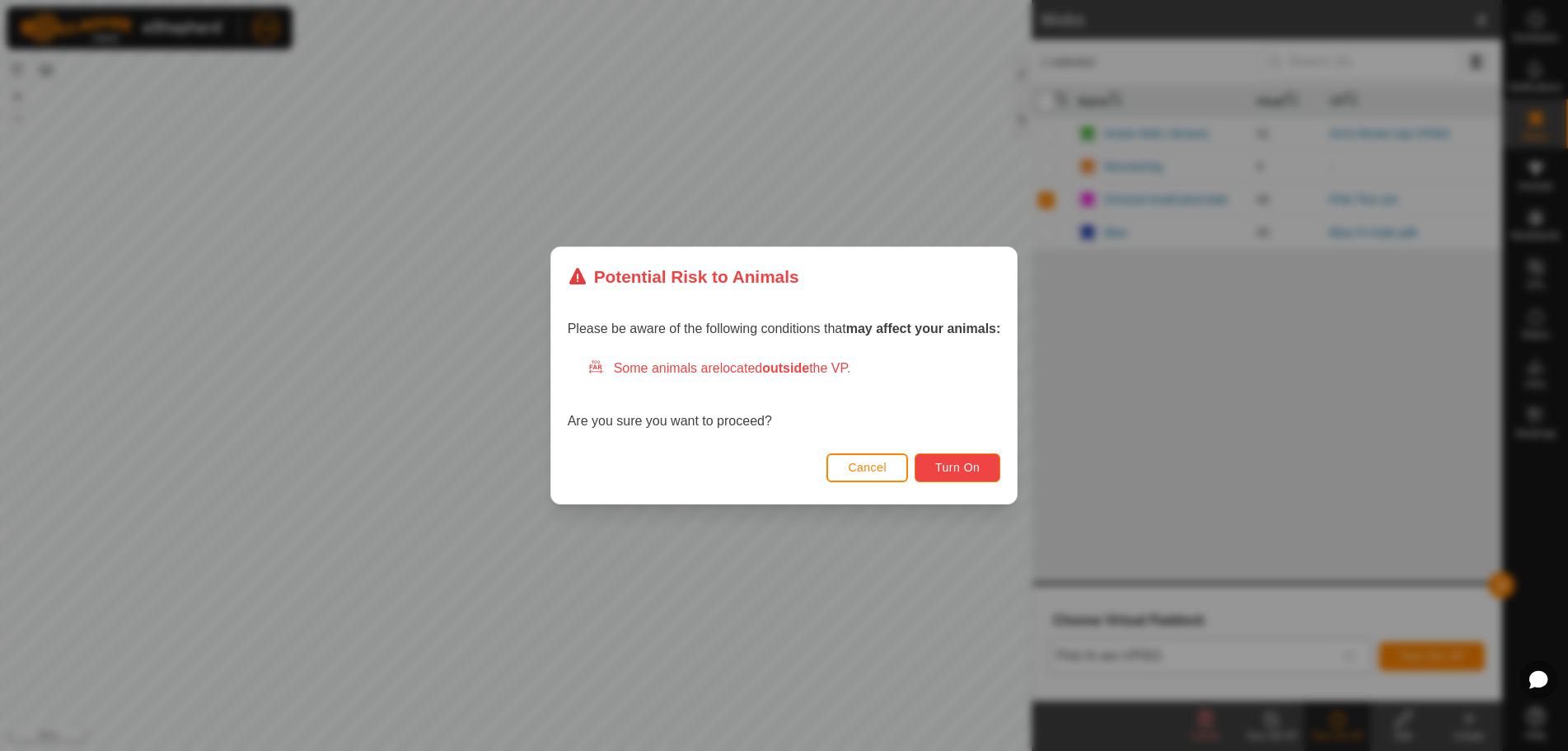
click at [972, 463] on span "Turn On" at bounding box center [957, 467] width 45 height 13
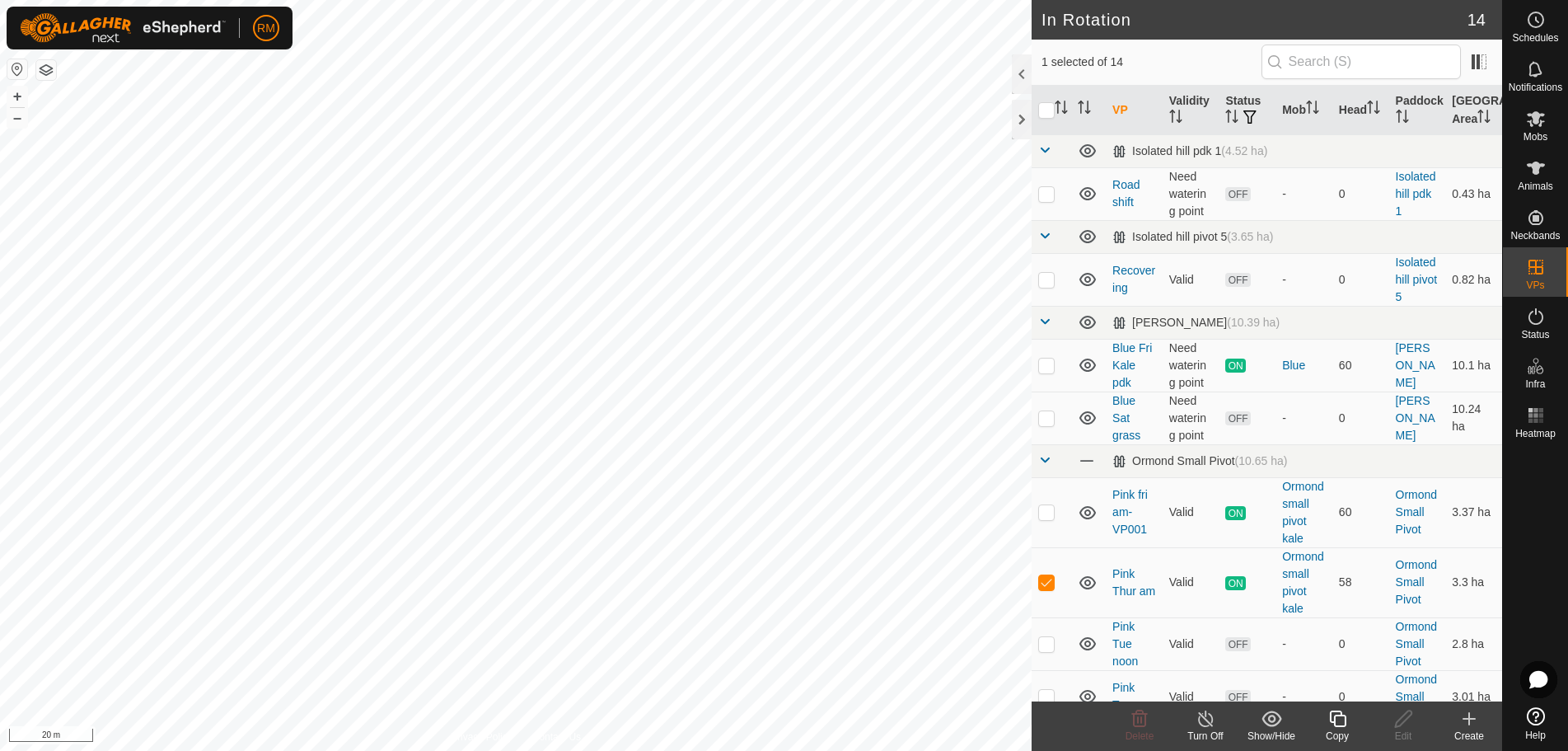
checkbox input "true"
checkbox input "false"
click at [1141, 721] on icon at bounding box center [1140, 718] width 15 height 16
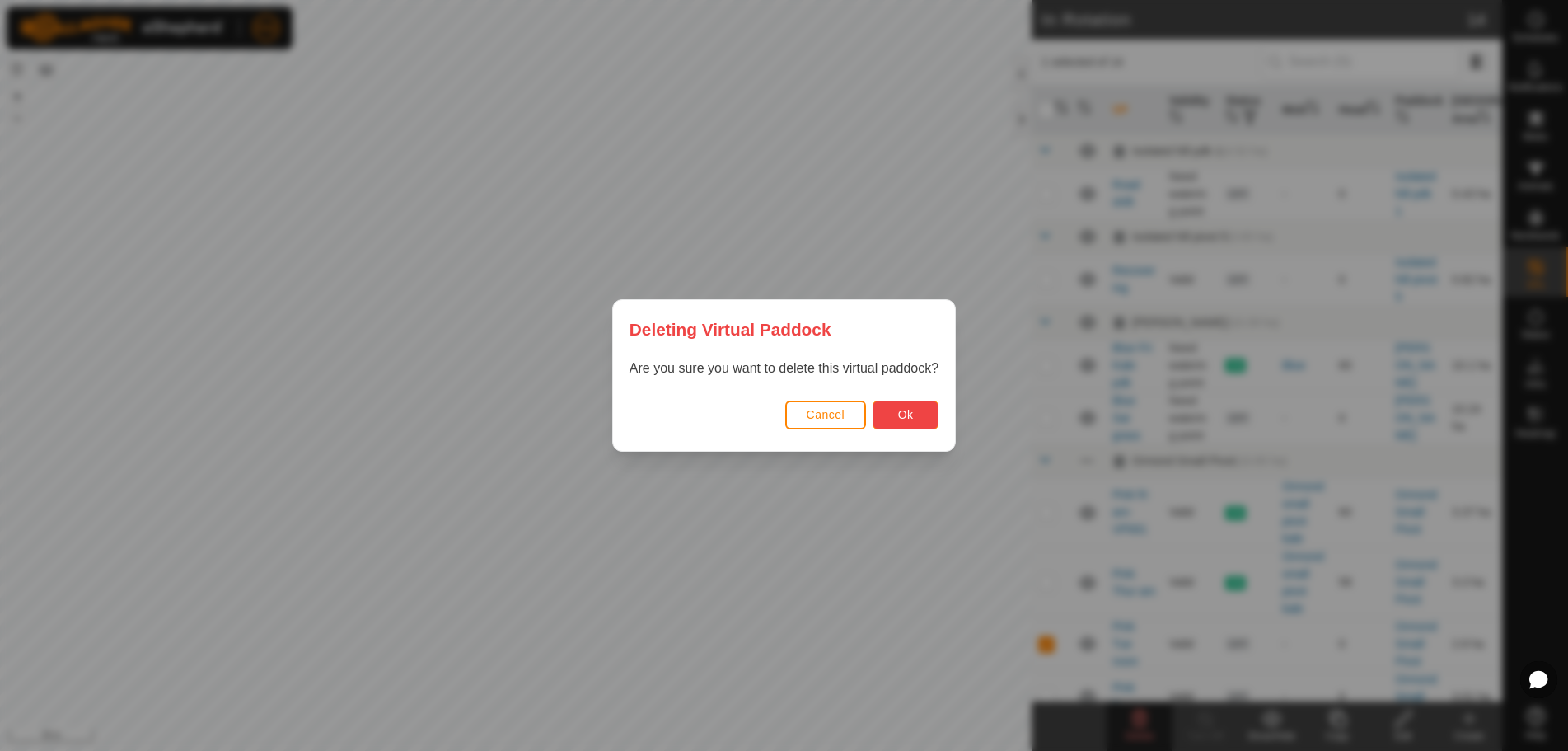
click at [910, 412] on span "Ok" at bounding box center [905, 414] width 15 height 13
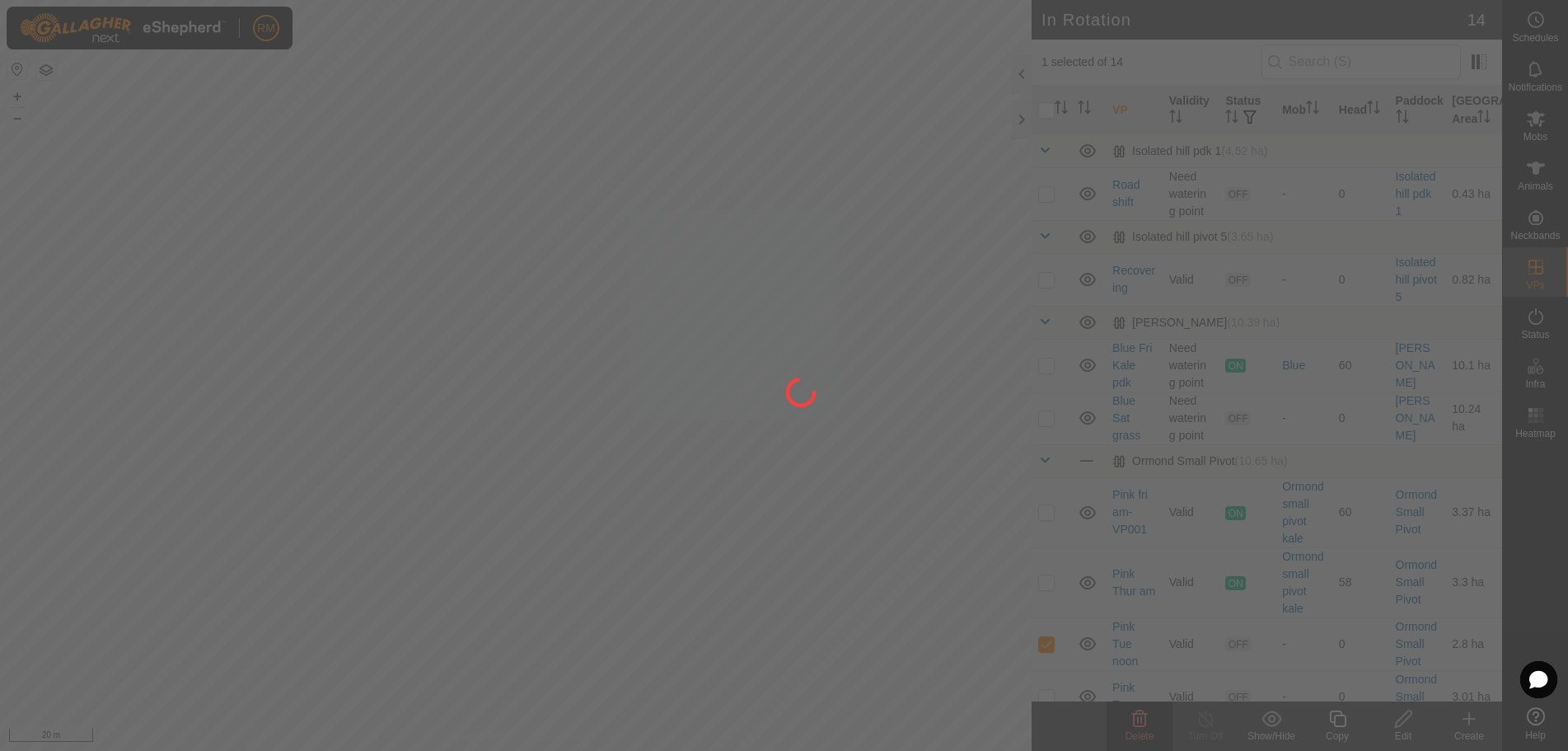
checkbox input "false"
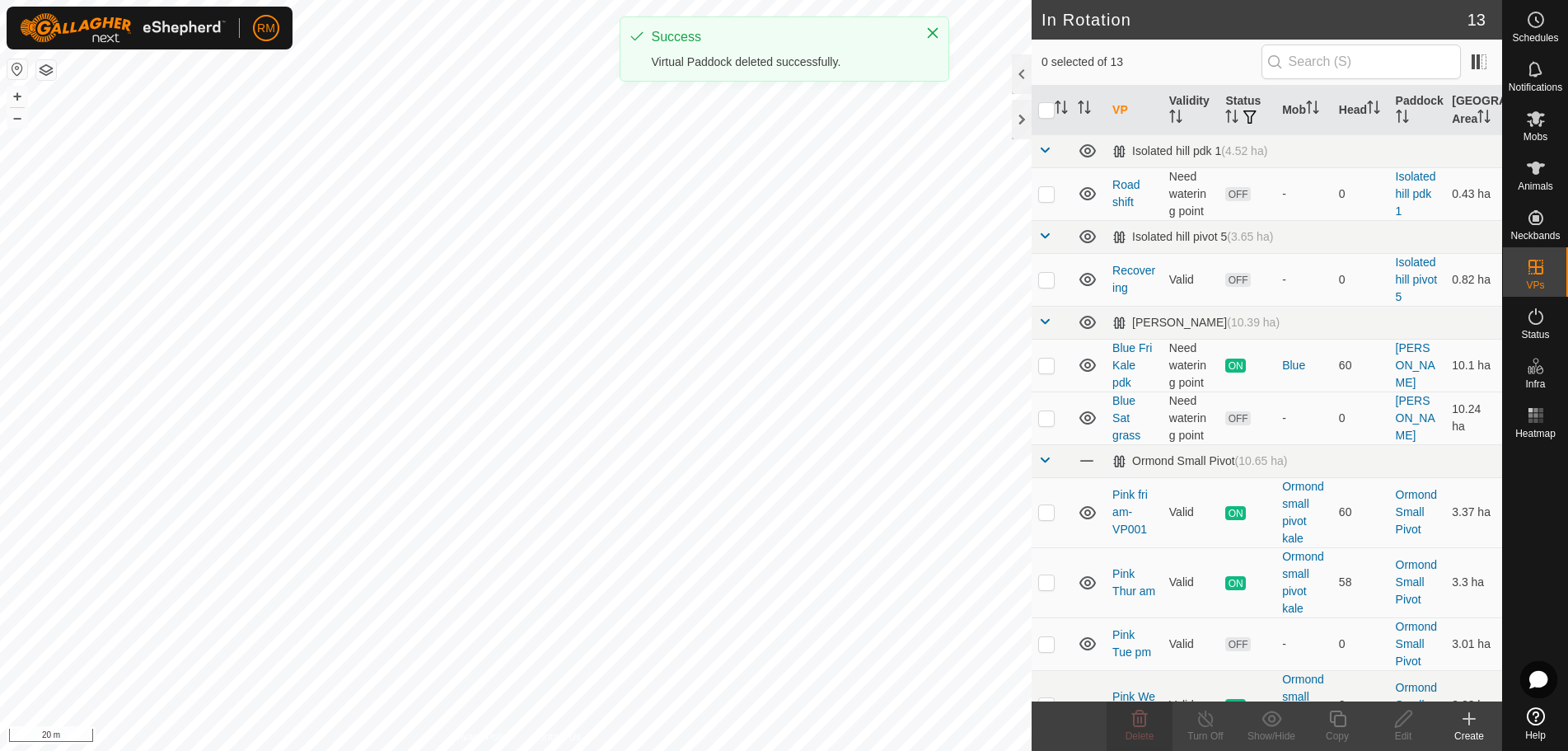
checkbox input "true"
checkbox input "false"
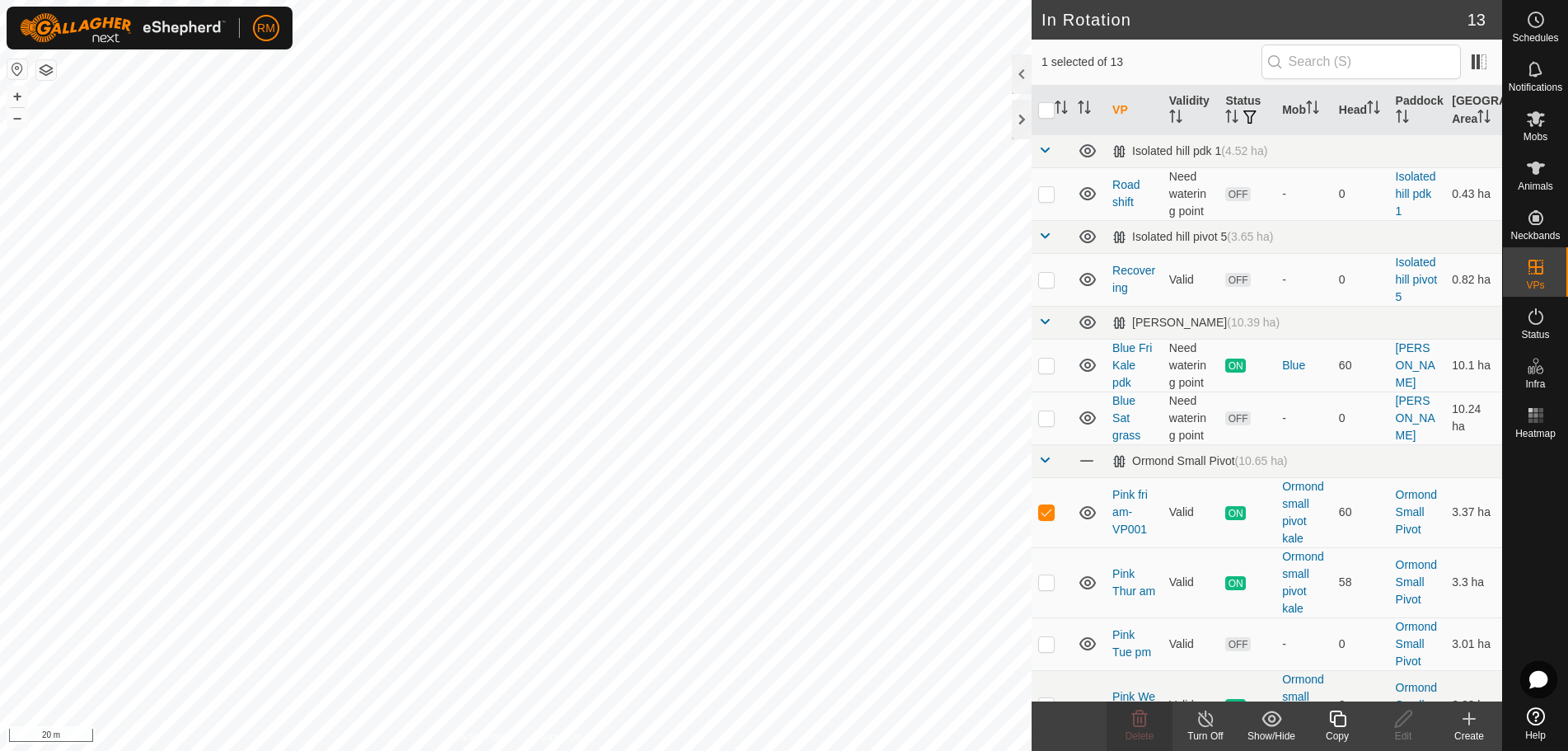
checkbox input "false"
click at [1147, 722] on icon at bounding box center [1140, 718] width 20 height 20
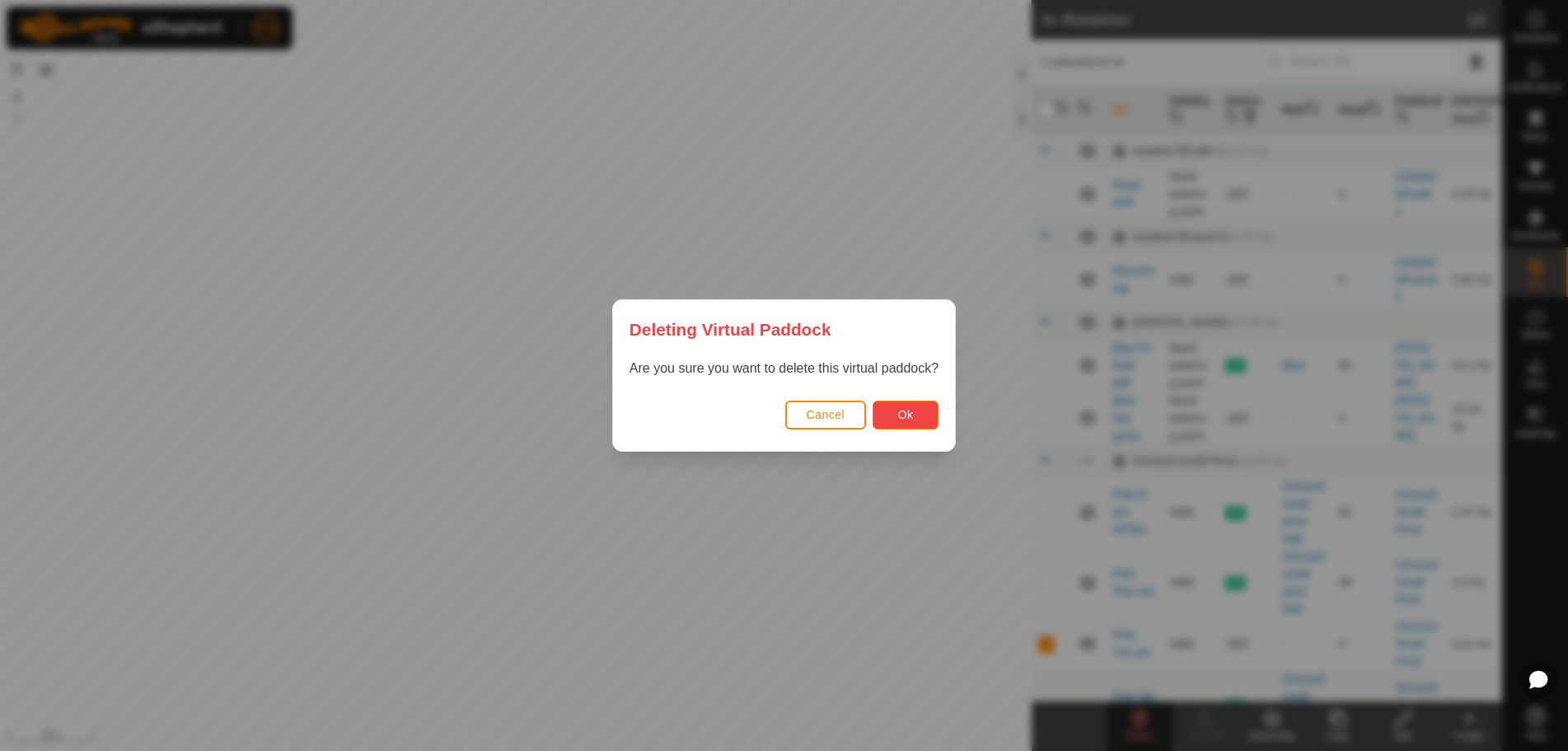
click at [918, 421] on button "Ok" at bounding box center [905, 415] width 66 height 29
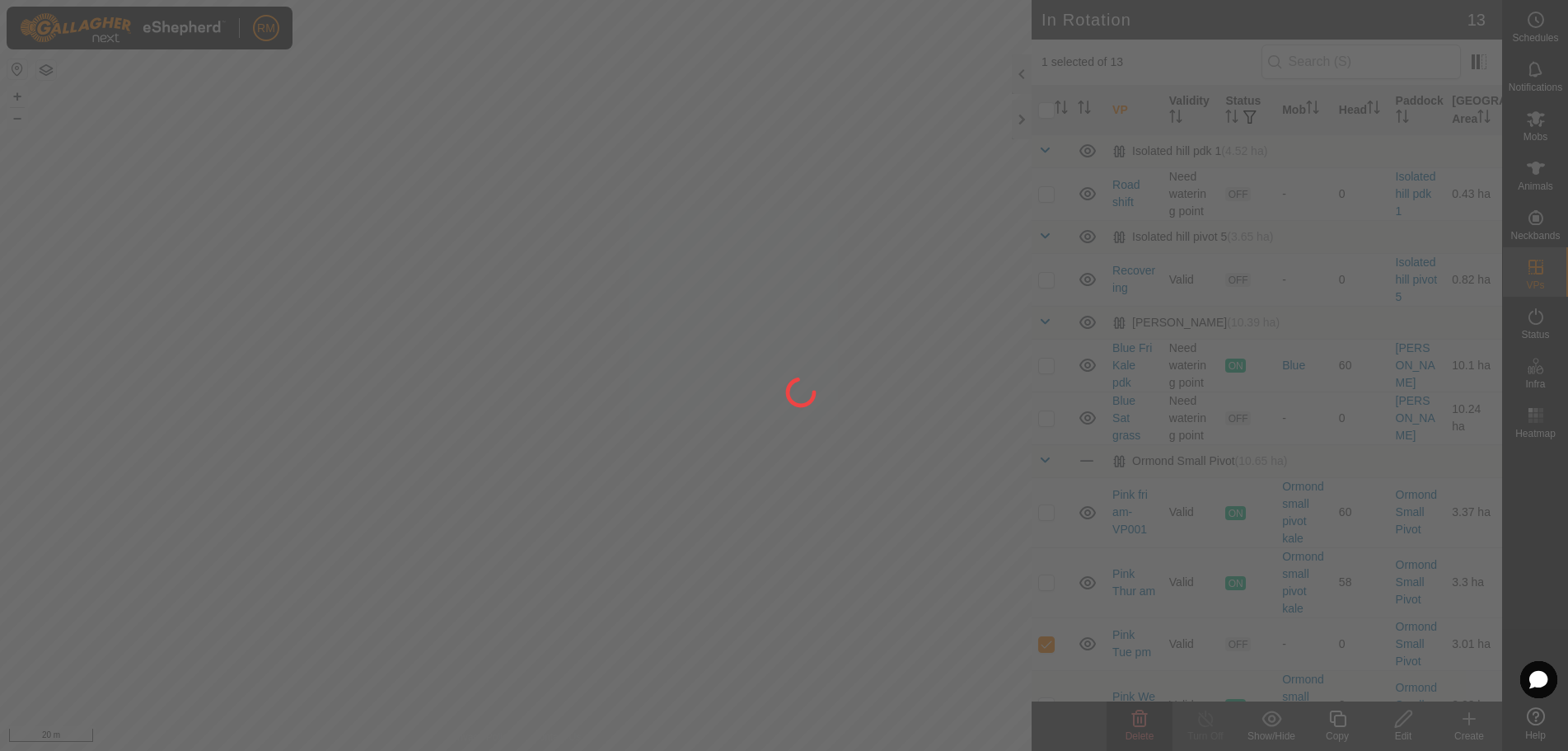
checkbox input "false"
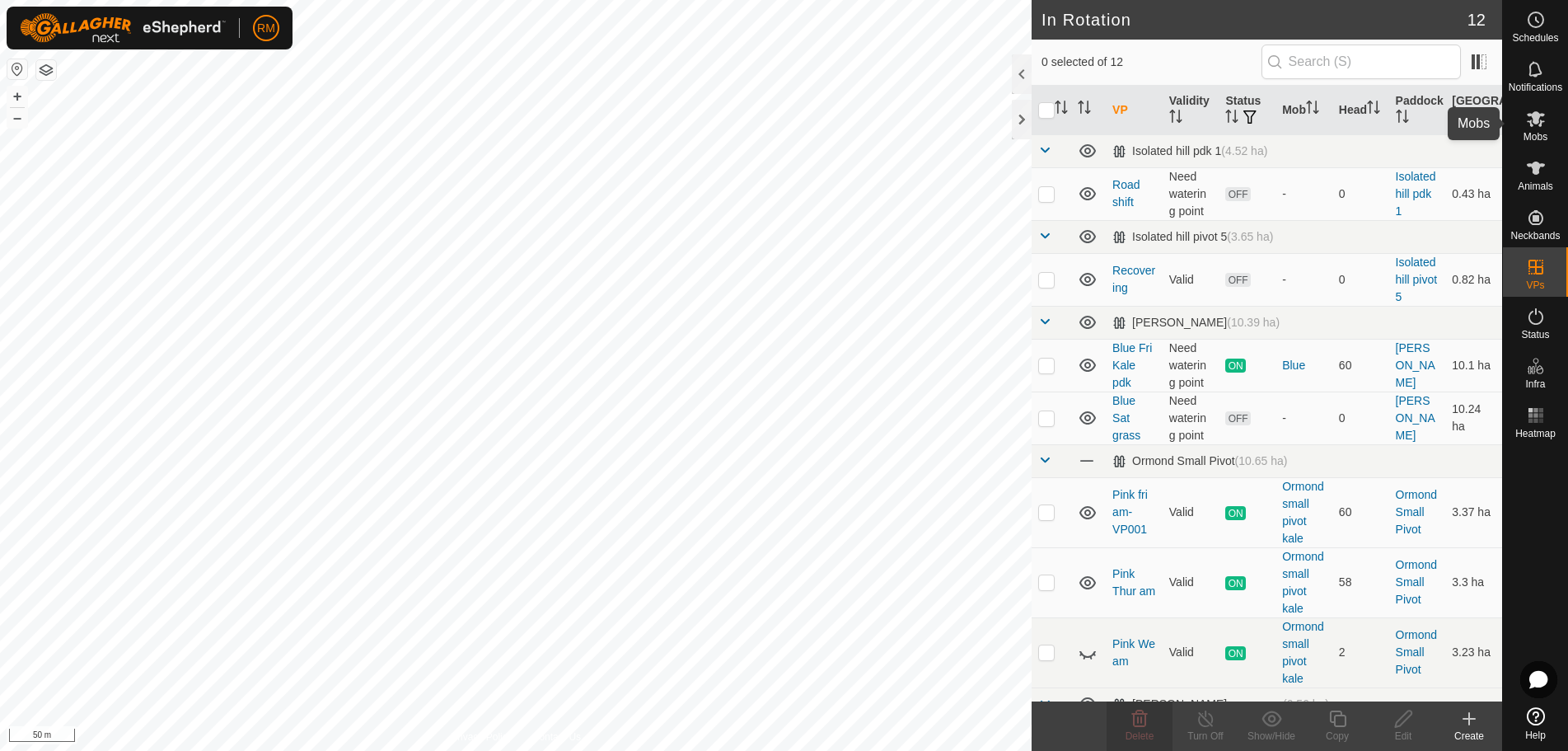
click at [1536, 118] on icon at bounding box center [1536, 119] width 18 height 15
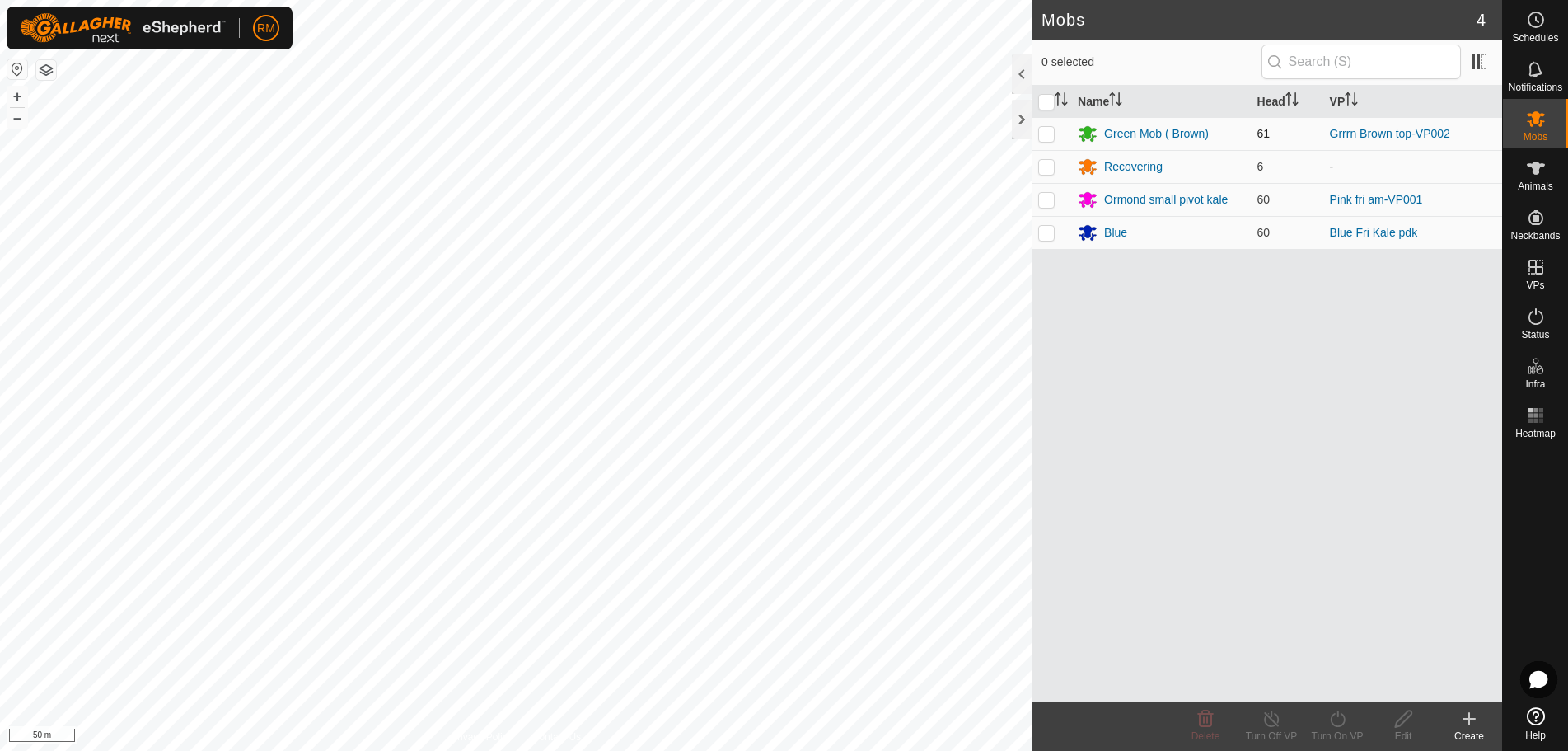
click at [1045, 132] on p-checkbox at bounding box center [1046, 133] width 16 height 13
checkbox input "true"
click at [1340, 718] on icon at bounding box center [1338, 718] width 21 height 20
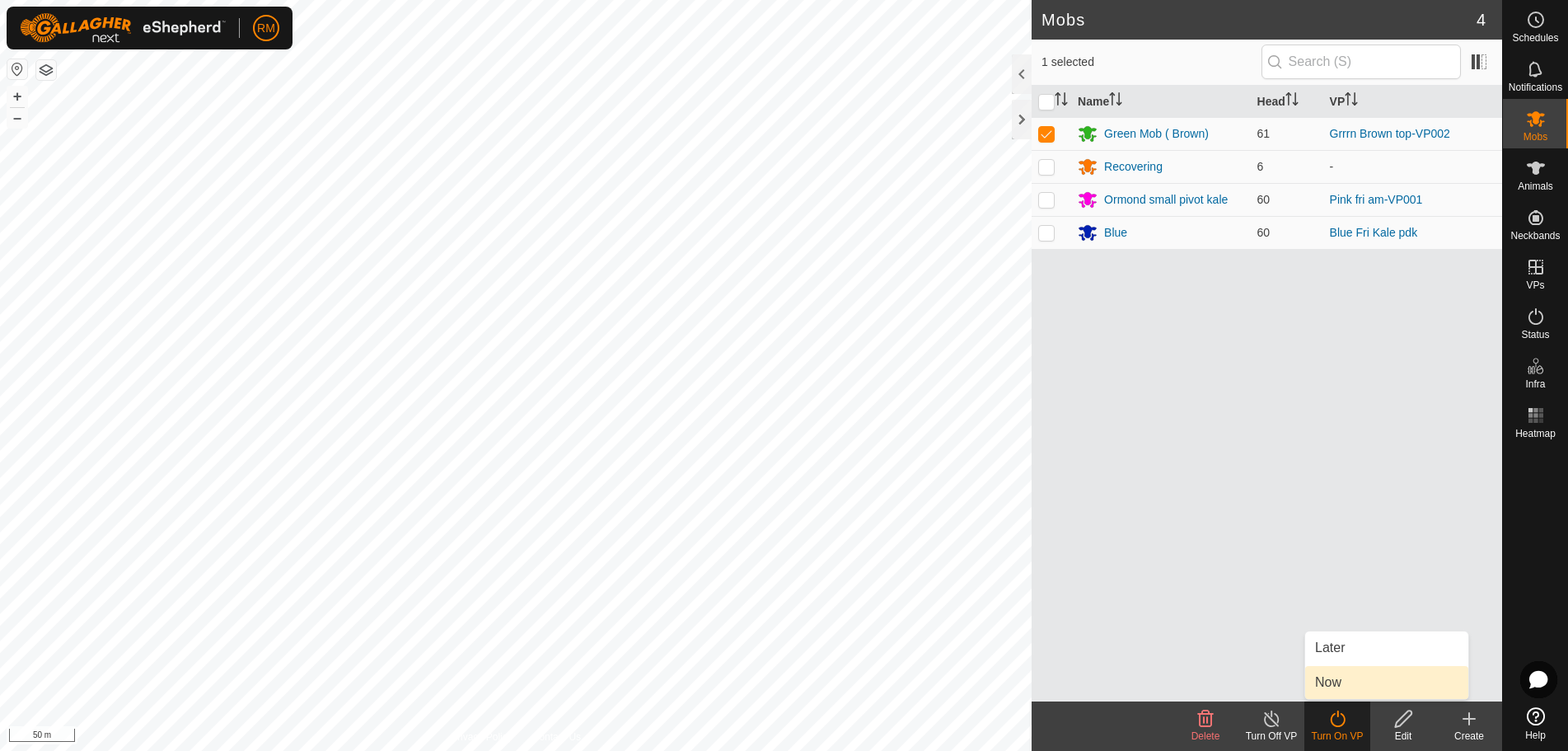
click at [1323, 679] on link "Now" at bounding box center [1386, 682] width 163 height 33
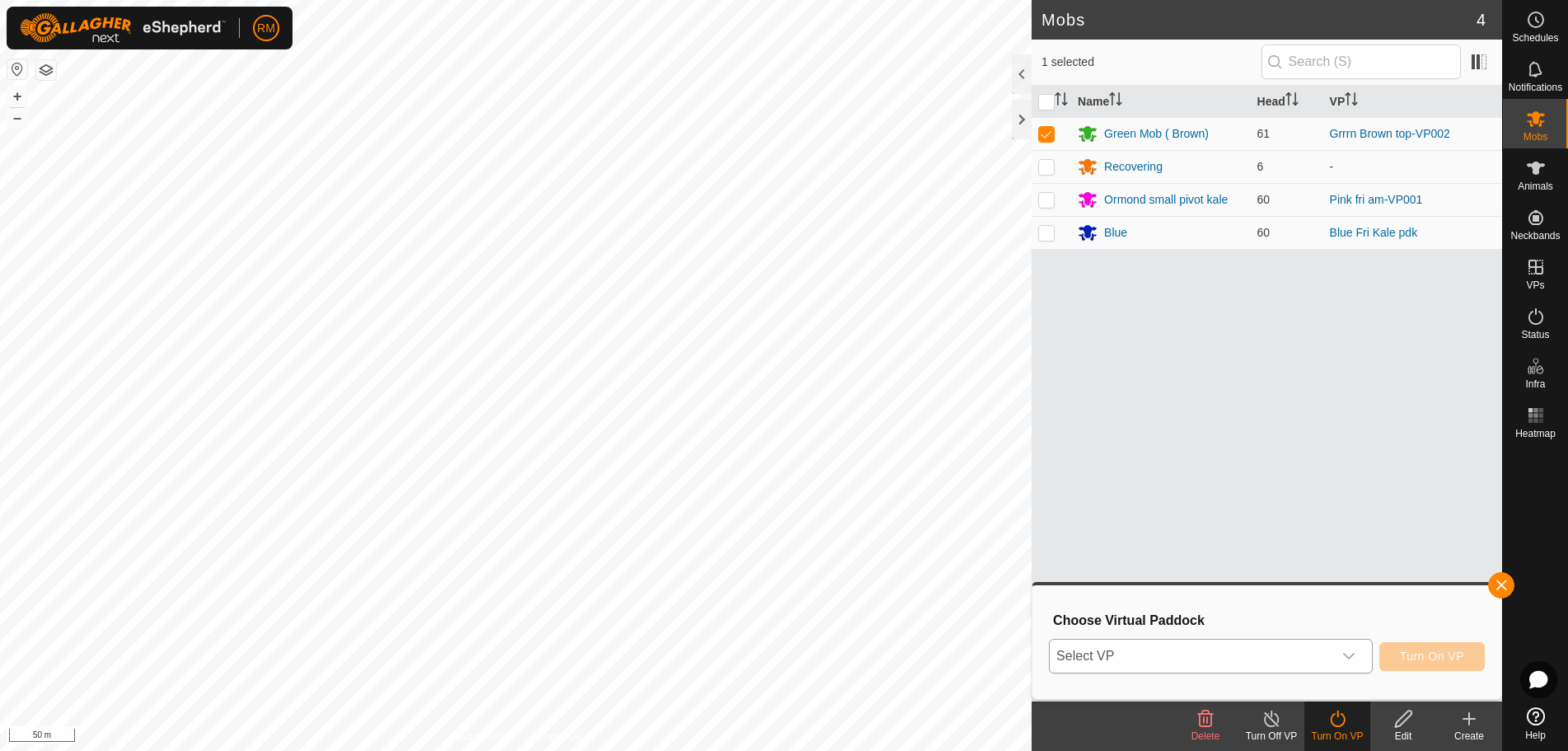
click at [1355, 655] on icon "dropdown trigger" at bounding box center [1349, 656] width 13 height 13
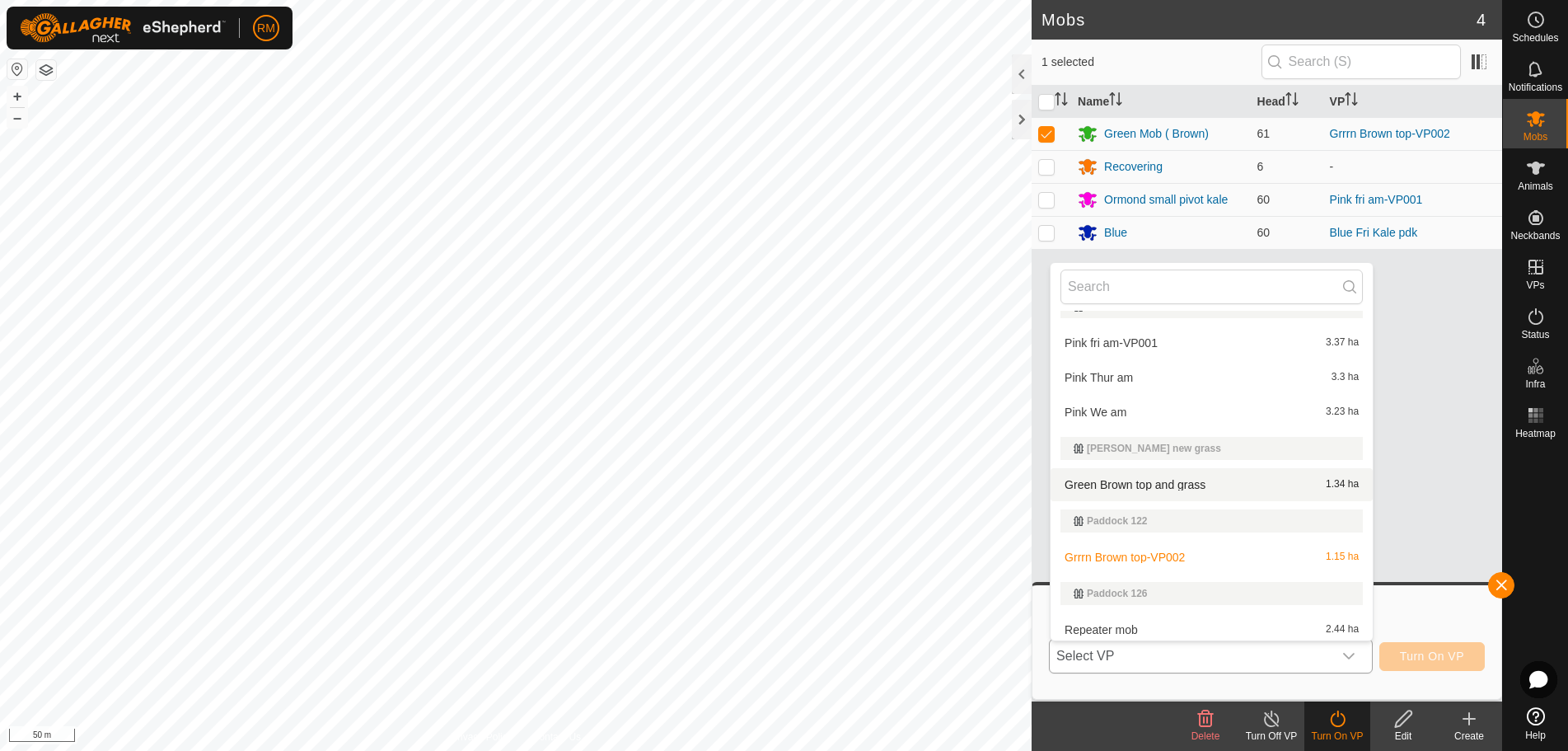
scroll to position [275, 0]
click at [1165, 483] on li "Green Brown top and grass 1.34 ha" at bounding box center [1212, 484] width 322 height 33
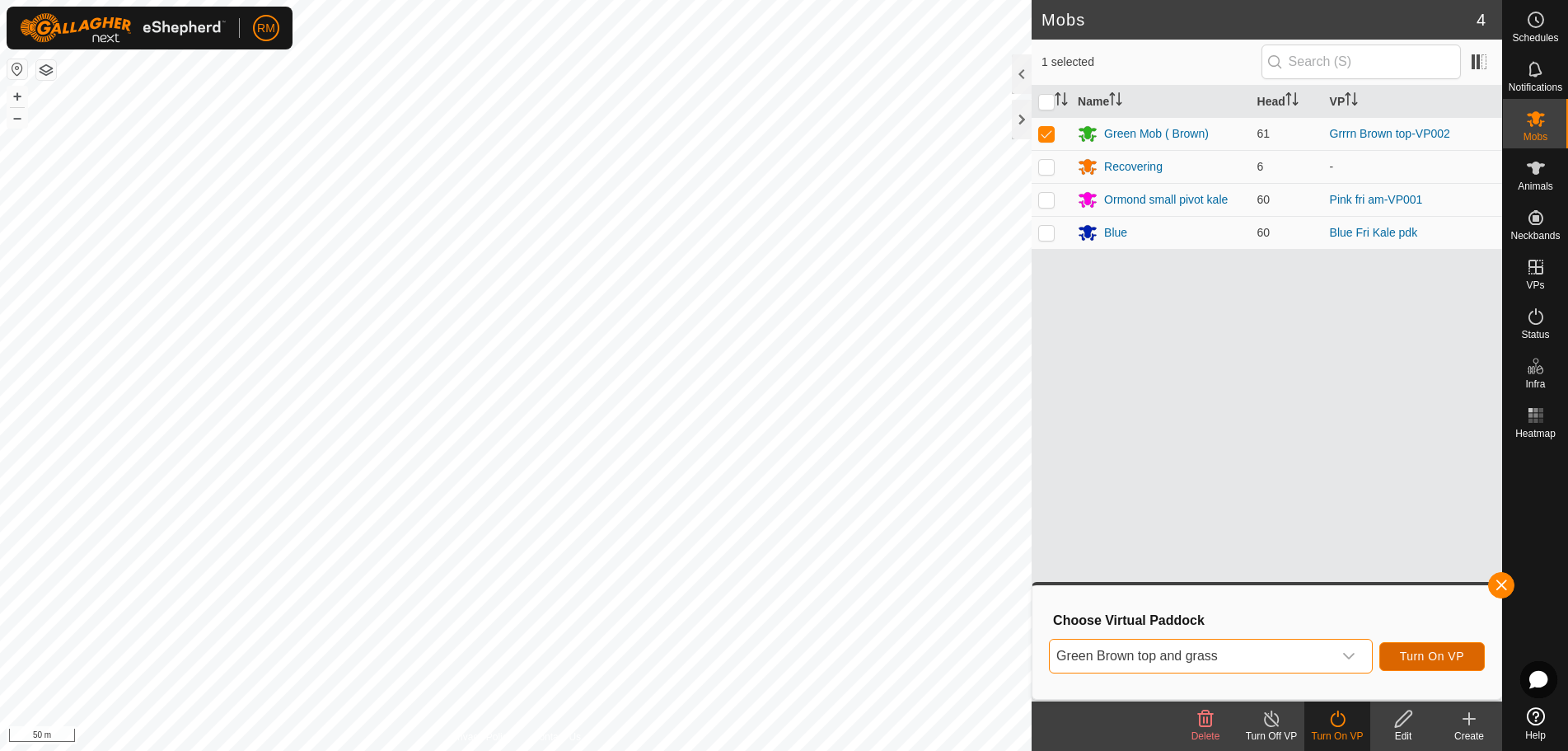
click at [1417, 654] on span "Turn On VP" at bounding box center [1433, 656] width 65 height 13
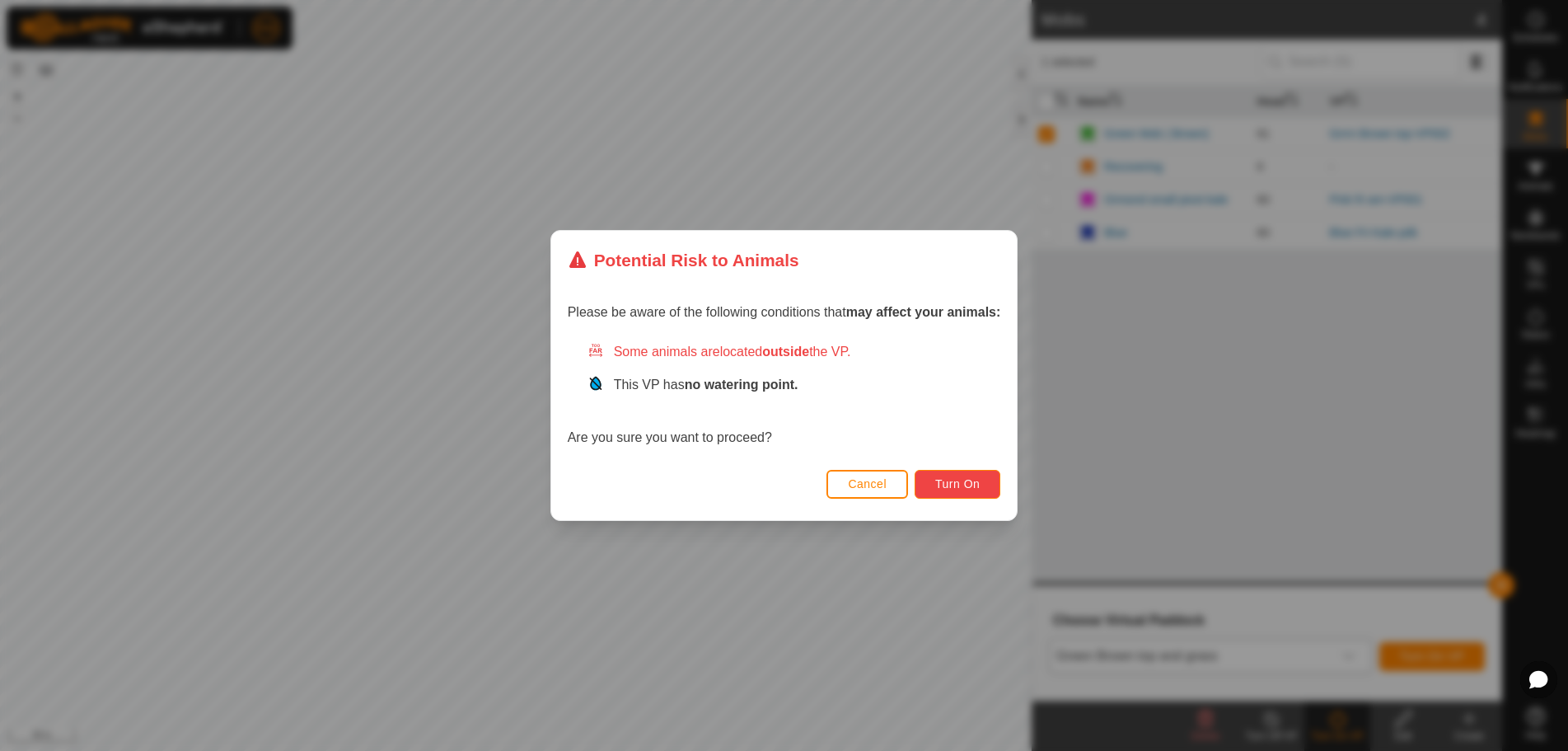
click at [963, 482] on span "Turn On" at bounding box center [957, 484] width 45 height 13
